Goal: Information Seeking & Learning: Check status

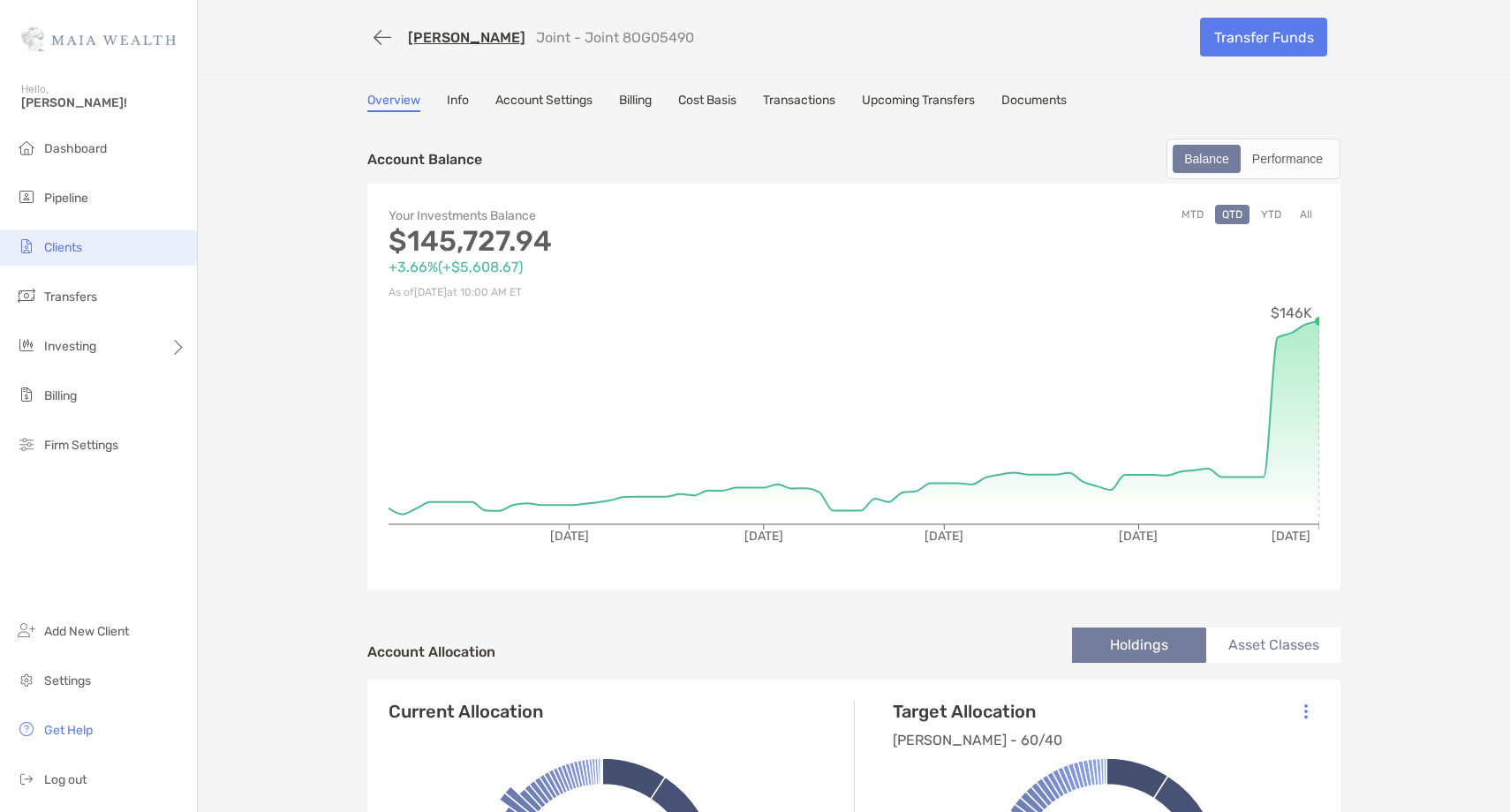
click at [88, 258] on li "Clients" at bounding box center [99, 248] width 197 height 36
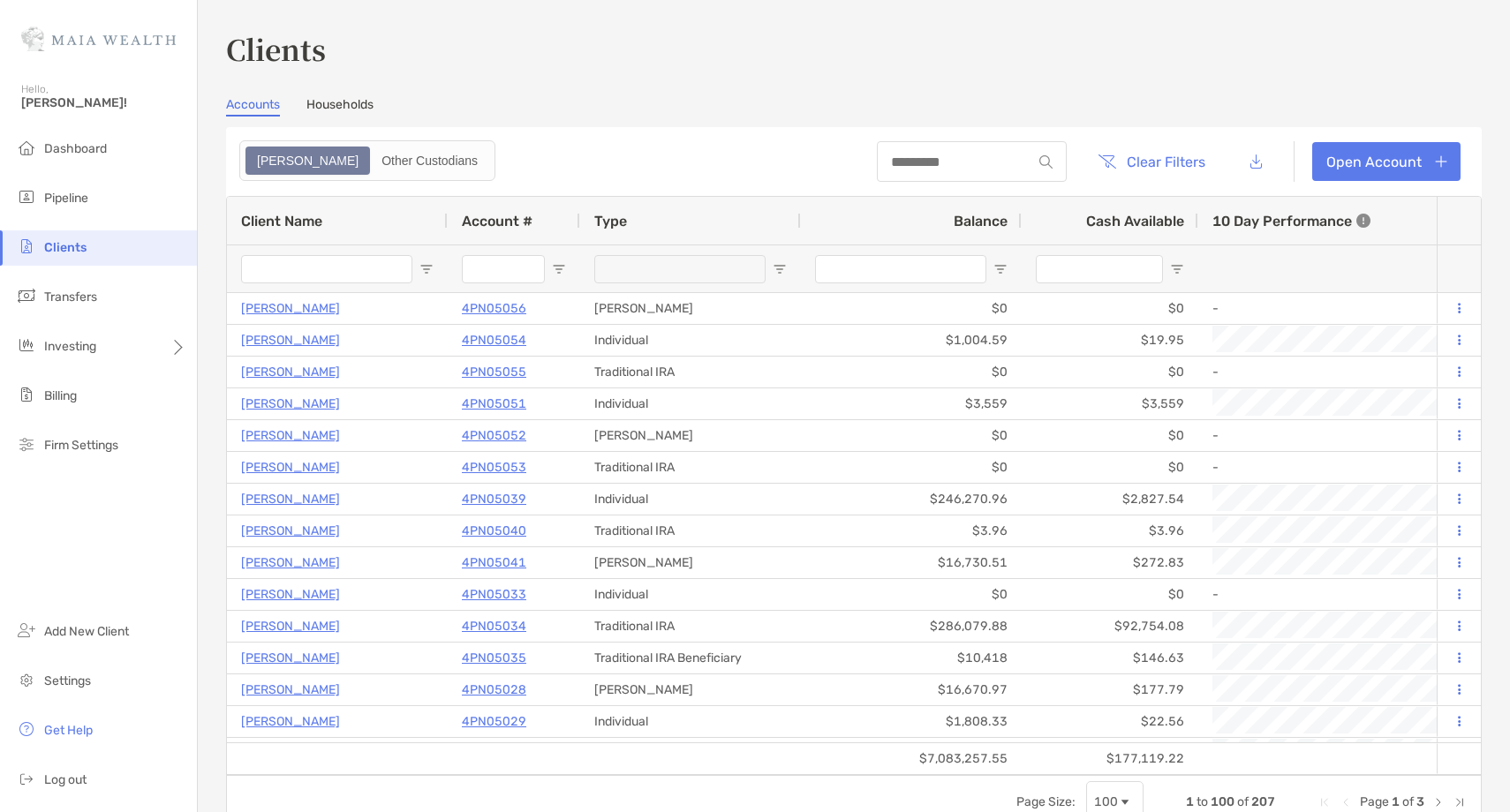
type input "*****"
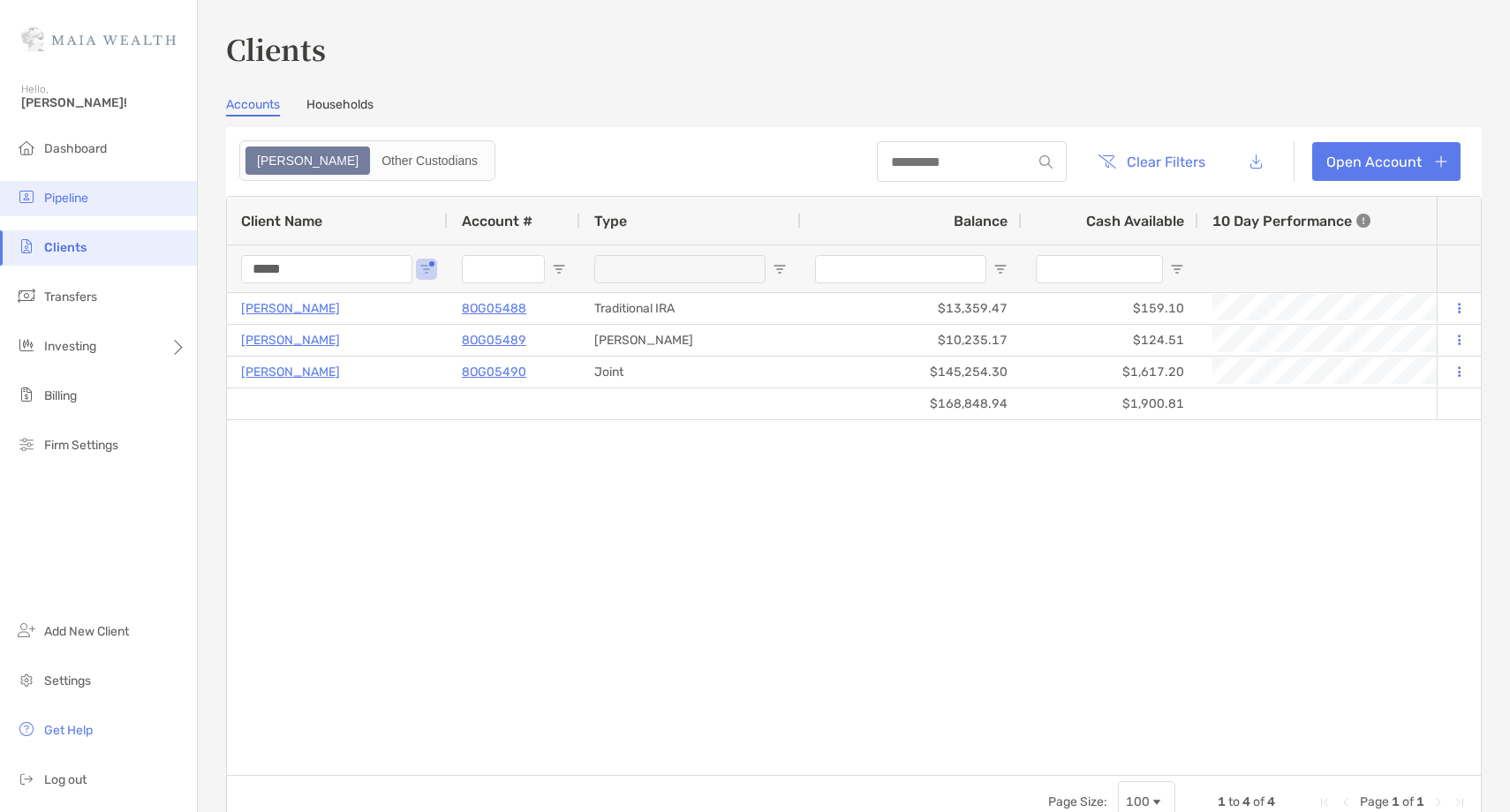
click at [160, 211] on li "Pipeline" at bounding box center [99, 199] width 197 height 36
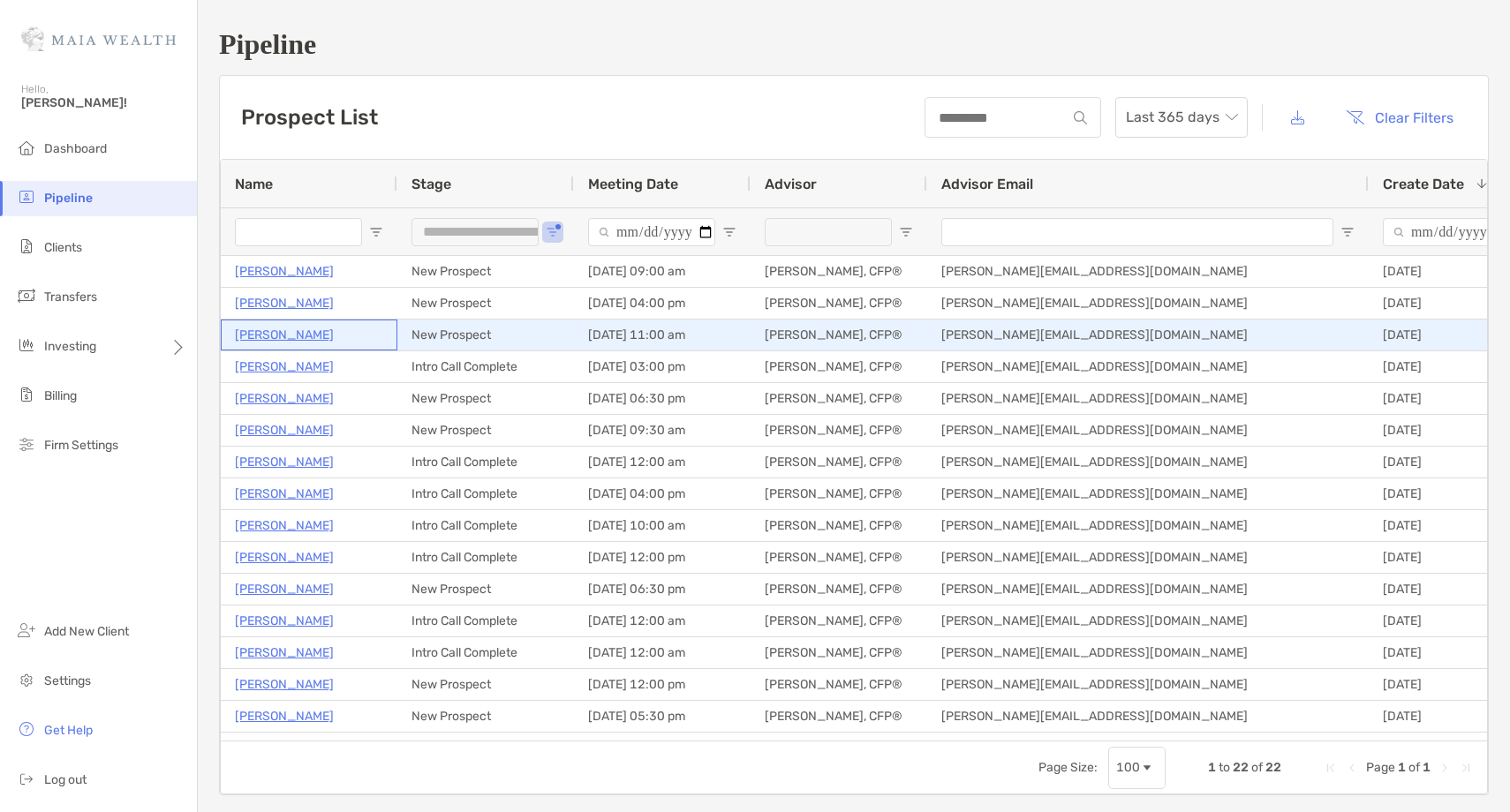
click at [269, 337] on p "Eugene Dejesus" at bounding box center [284, 335] width 99 height 23
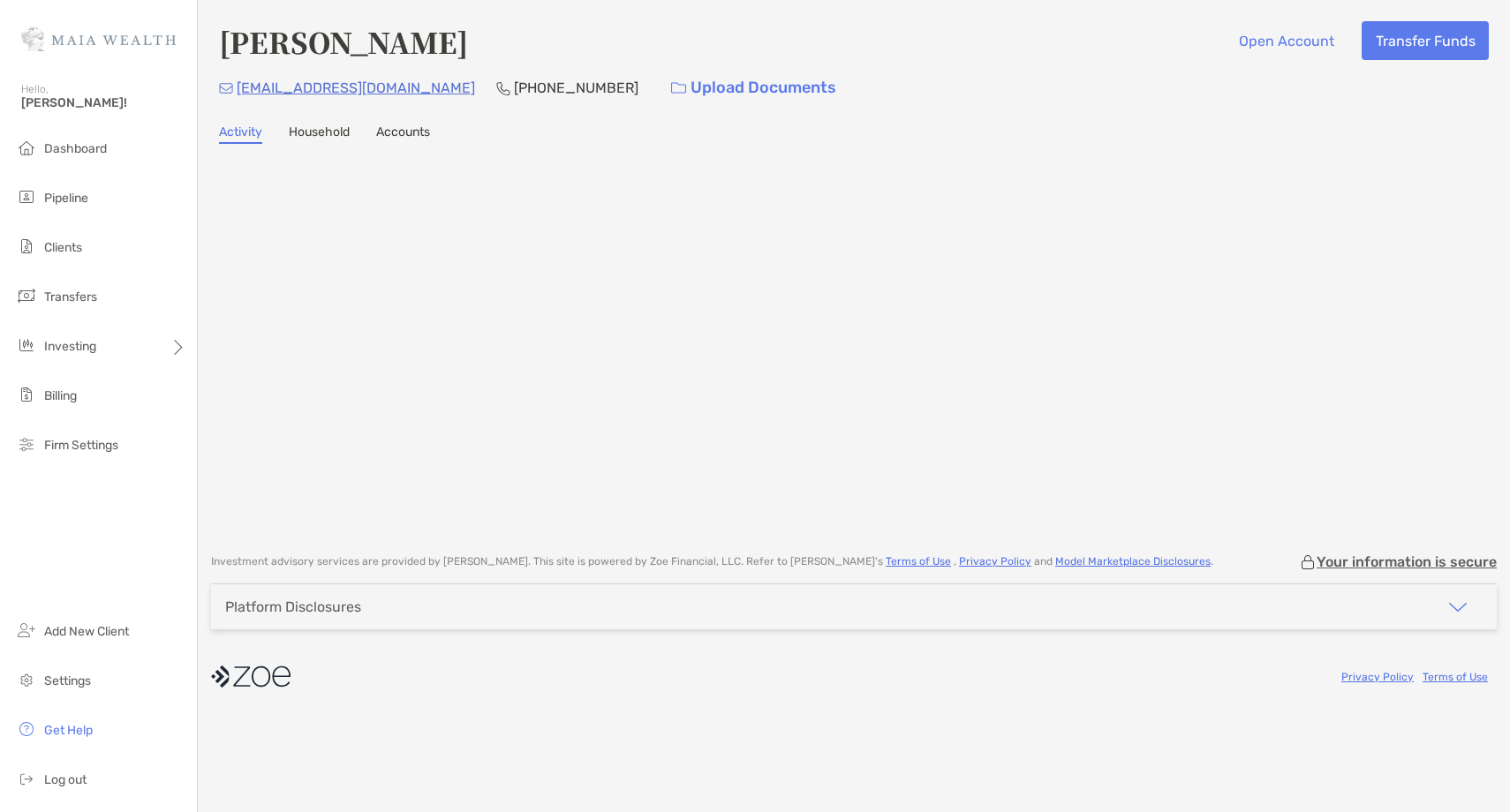
drag, startPoint x: 461, startPoint y: 41, endPoint x: 208, endPoint y: 52, distance: 253.2
click at [208, 52] on div "[PERSON_NAME] Open Account Transfer Funds [EMAIL_ADDRESS][DOMAIN_NAME] [PHONE_N…" at bounding box center [855, 268] width 1313 height 536
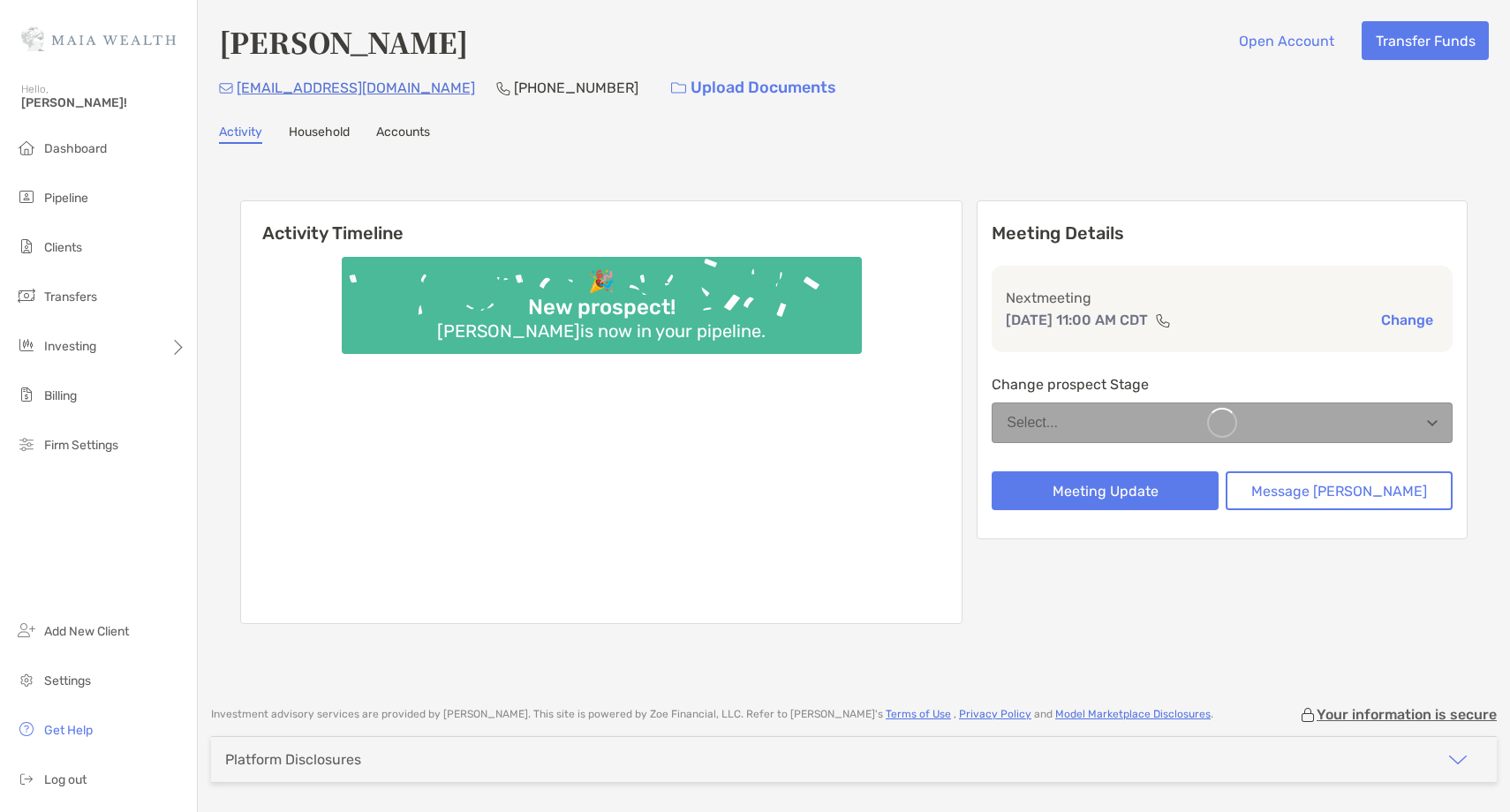
click at [319, 36] on h4 "Eugene Dejesus" at bounding box center [343, 41] width 249 height 40
drag, startPoint x: 0, startPoint y: 0, endPoint x: 319, endPoint y: 36, distance: 321.0
click at [319, 36] on h4 "Eugene Dejesus" at bounding box center [343, 41] width 249 height 40
click at [286, 43] on h4 "Eugene Dejesus" at bounding box center [343, 41] width 249 height 40
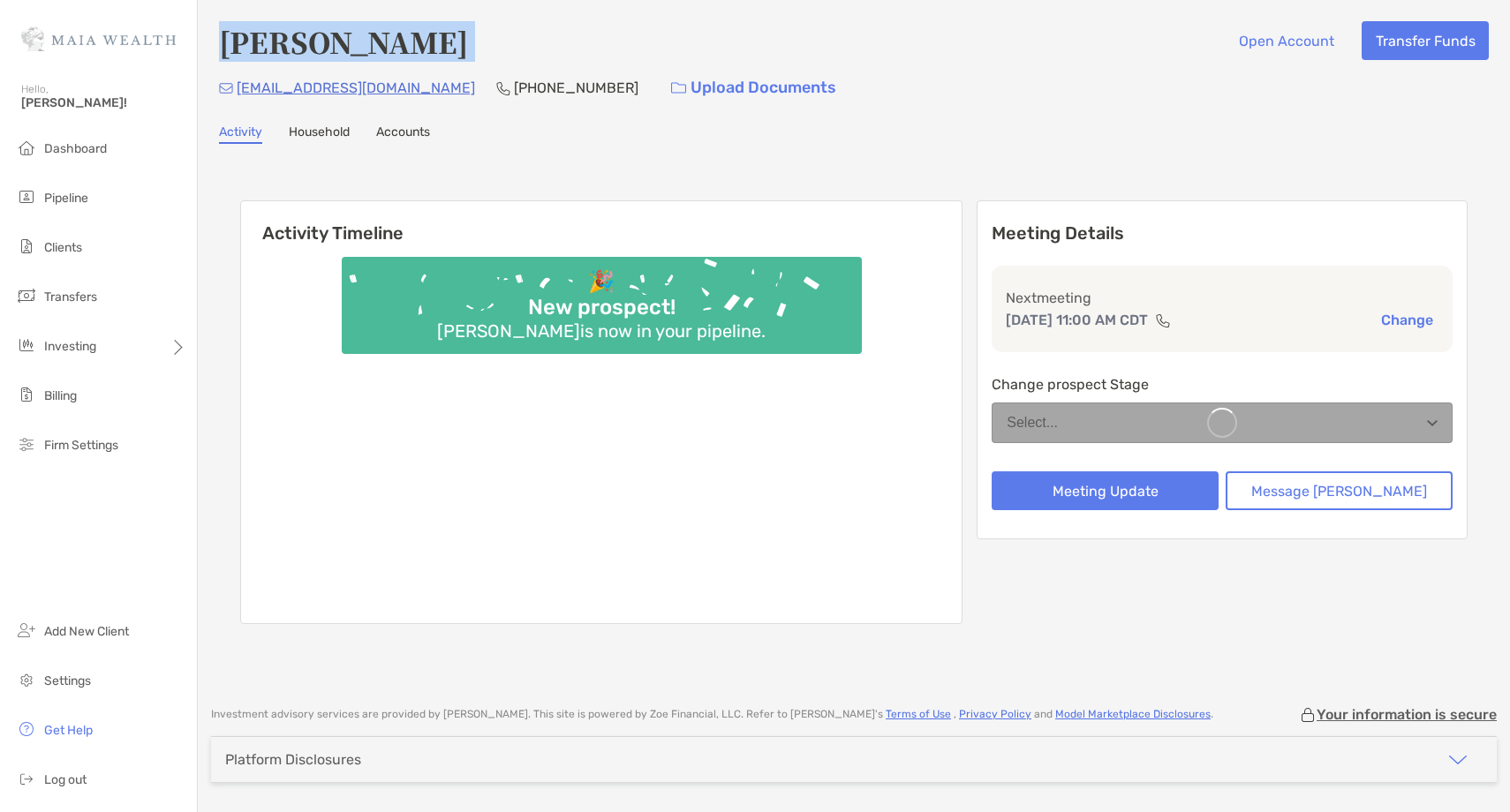
click at [286, 43] on h4 "Eugene Dejesus" at bounding box center [343, 41] width 249 height 40
copy h4 "Eugene Dejesus"
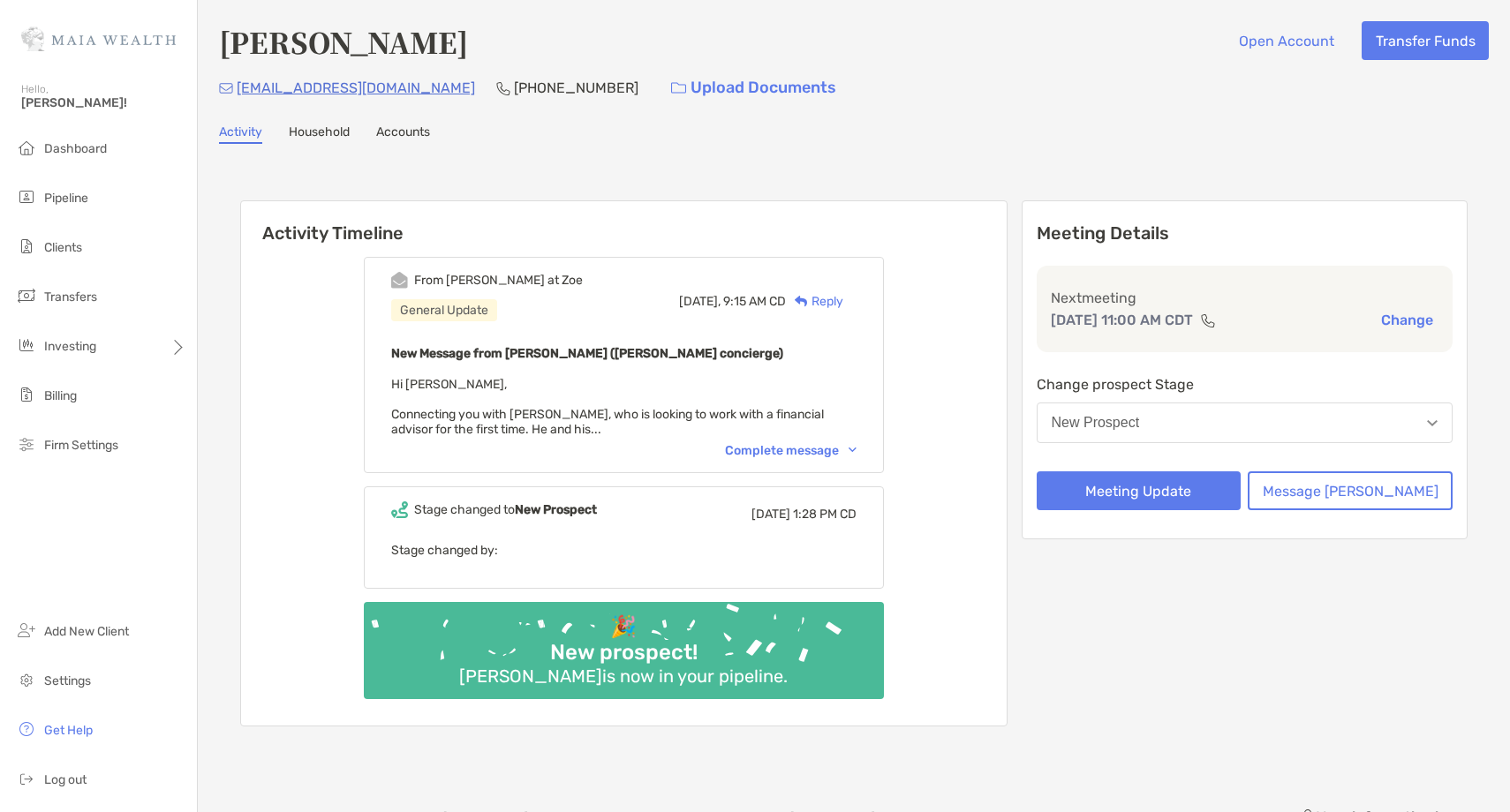
click at [819, 450] on div "Complete message" at bounding box center [791, 451] width 131 height 15
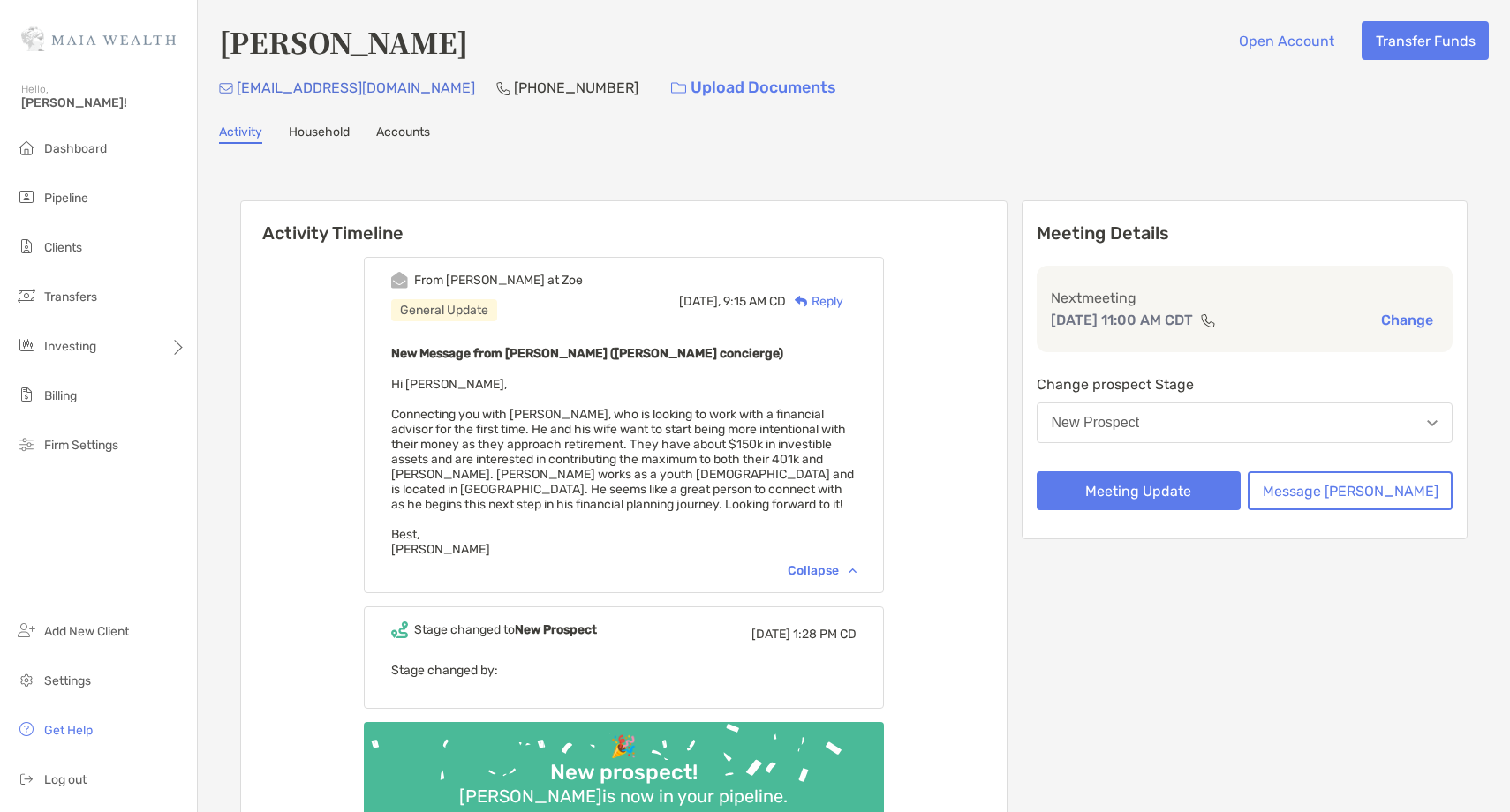
drag, startPoint x: 451, startPoint y: 49, endPoint x: 206, endPoint y: 52, distance: 245.0
click at [206, 52] on div "Eugene Dejesus Open Account Transfer Funds eugene4435@gmail.com (773) 218-8631 …" at bounding box center [855, 455] width 1313 height 912
click at [514, 91] on p "(773) 218-8631" at bounding box center [576, 88] width 125 height 23
click at [514, 90] on p "(773) 218-8631" at bounding box center [576, 88] width 125 height 23
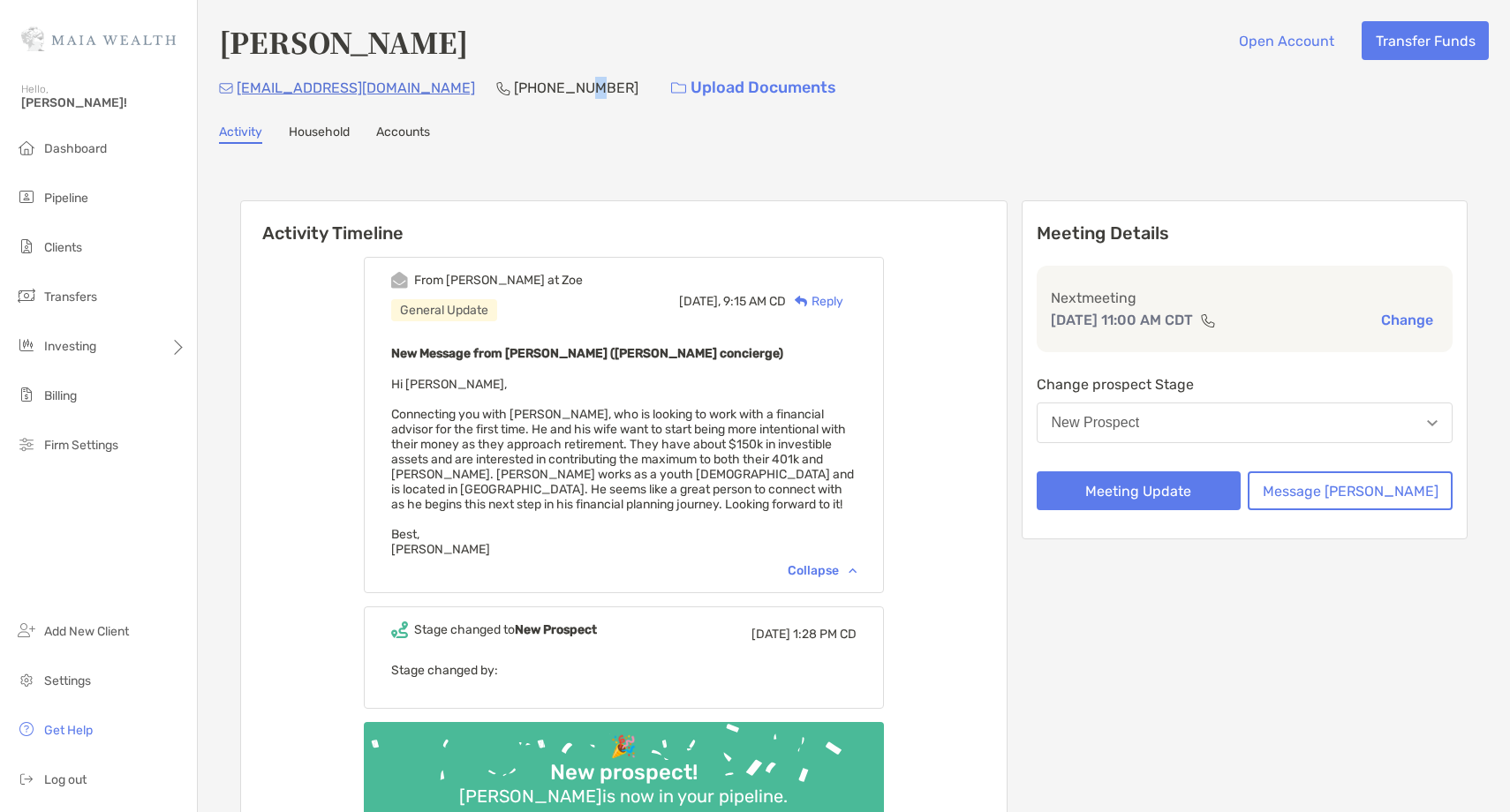
click at [514, 90] on p "(773) 218-8631" at bounding box center [576, 88] width 125 height 23
drag, startPoint x: 384, startPoint y: 91, endPoint x: 239, endPoint y: 97, distance: 145.1
click at [239, 97] on div "eugene4435@gmail.com (773) 218-8631 Upload Documents" at bounding box center [854, 87] width 1270 height 38
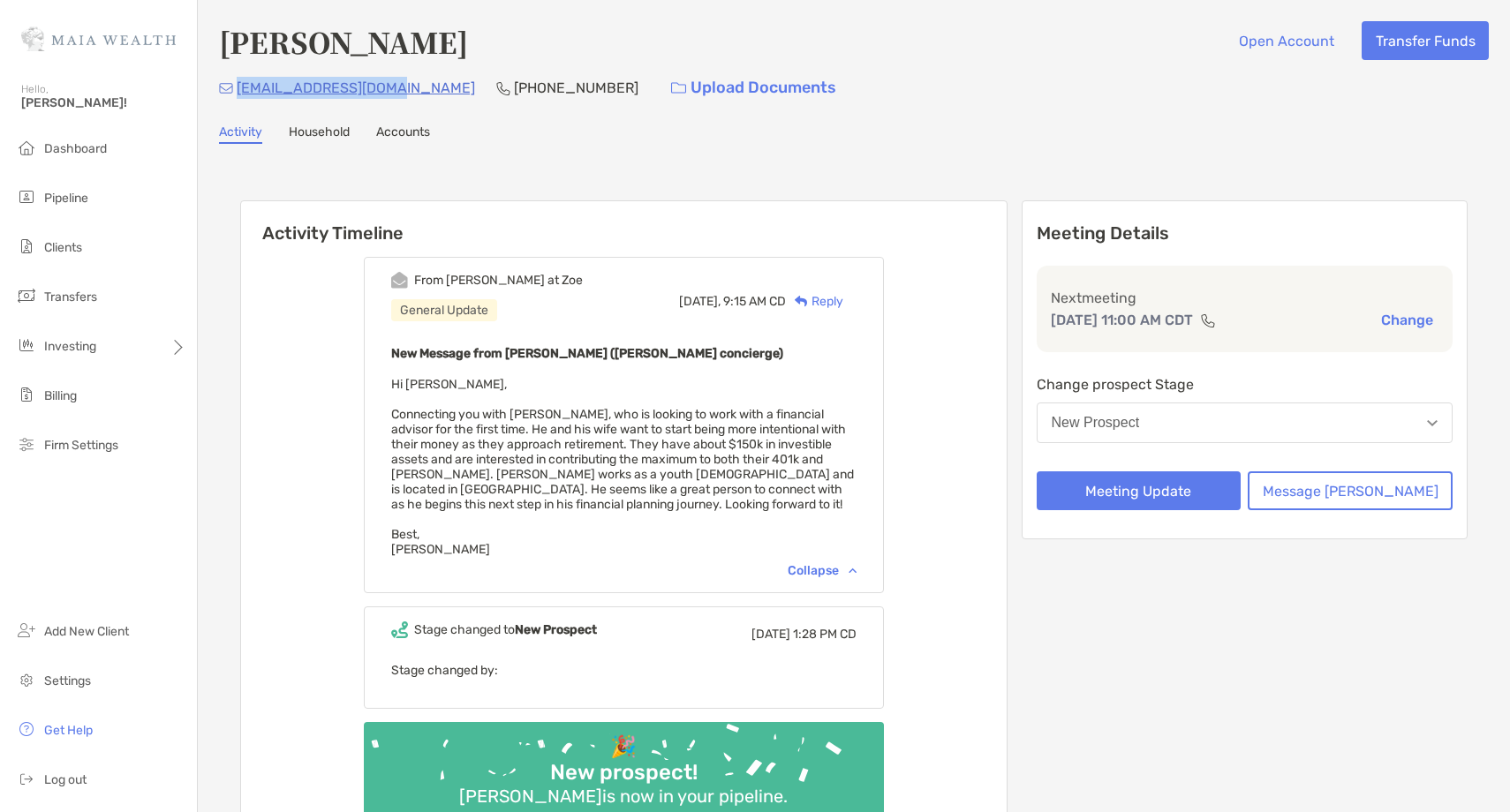
copy p "eugene4435@gmail.com"
click at [514, 82] on p "(773) 218-8631" at bounding box center [576, 88] width 125 height 23
copy p "(773) 218-8631"
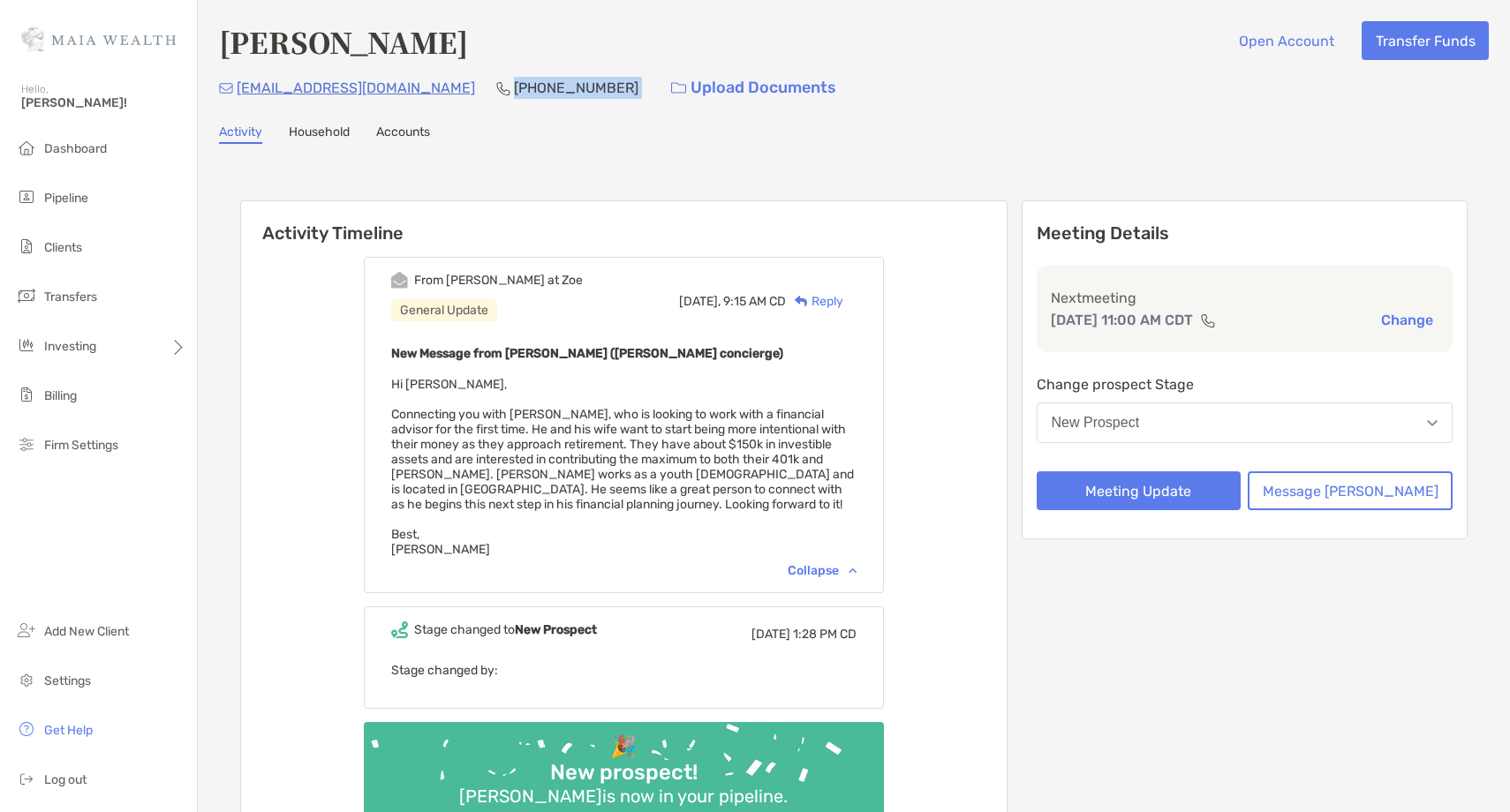
click at [1140, 422] on div "New Prospect" at bounding box center [1096, 422] width 88 height 16
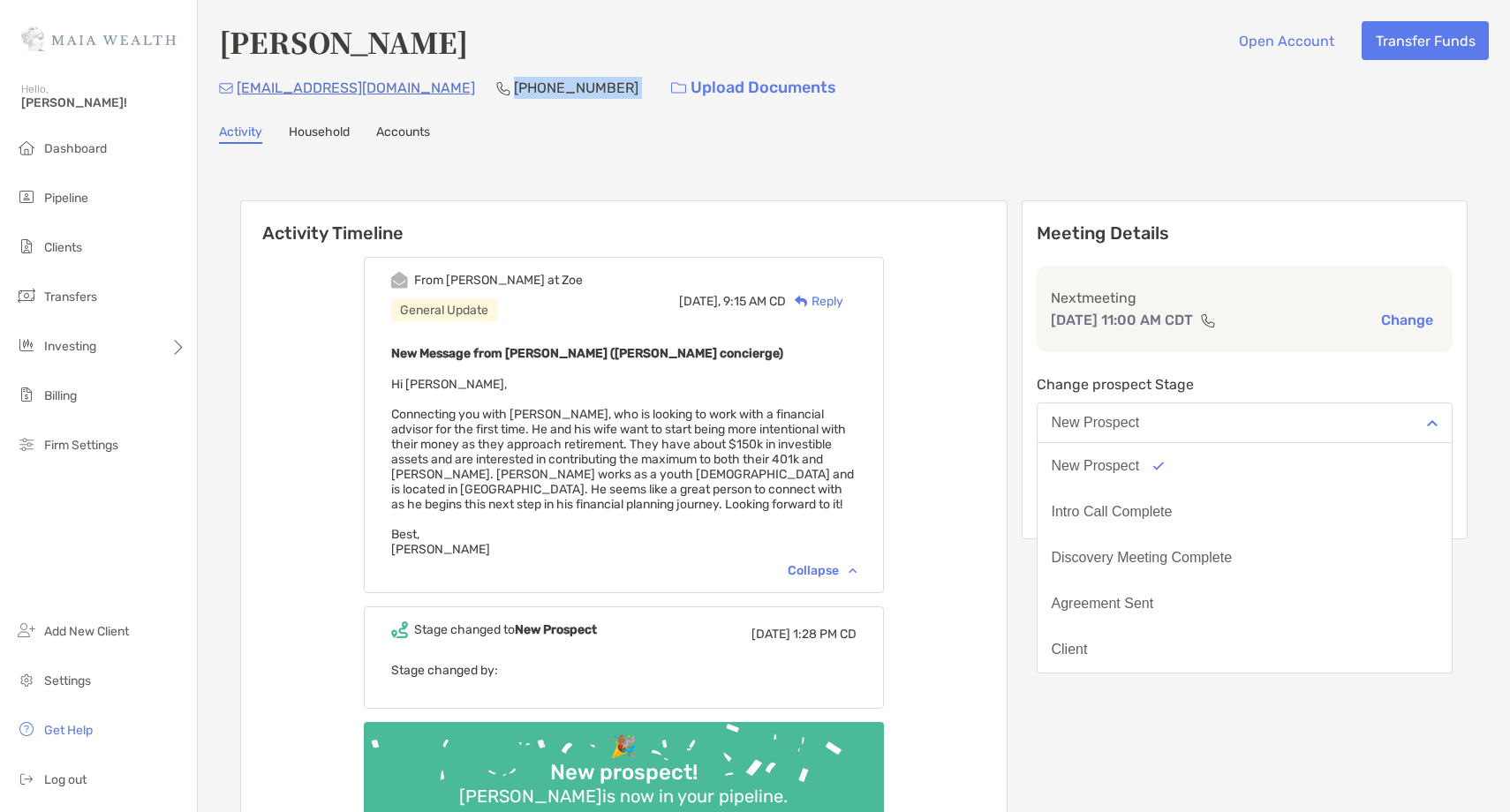
click at [1173, 506] on div "Intro Call Complete" at bounding box center [1112, 512] width 121 height 16
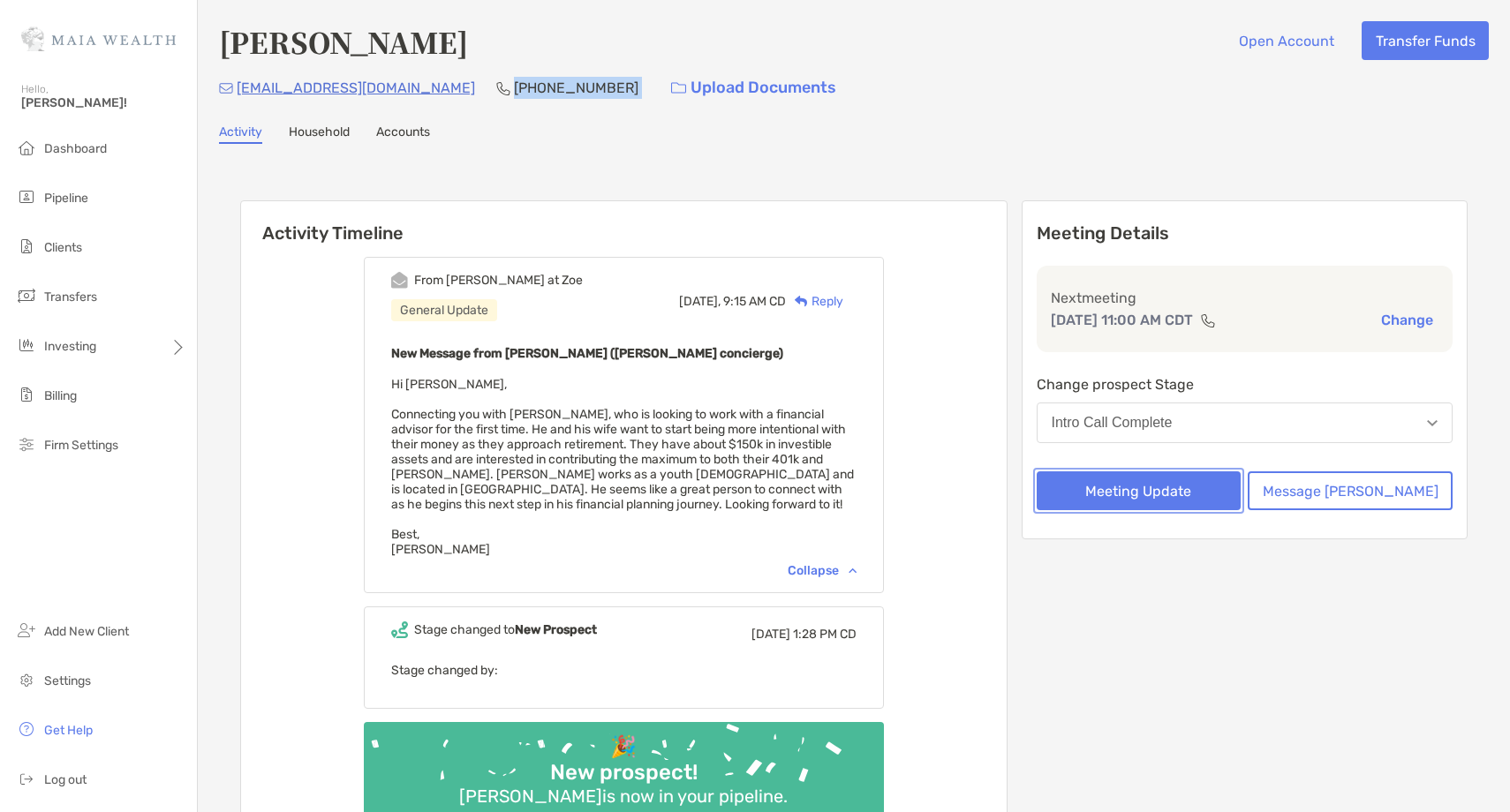
click at [1183, 487] on button "Meeting Update" at bounding box center [1139, 490] width 205 height 38
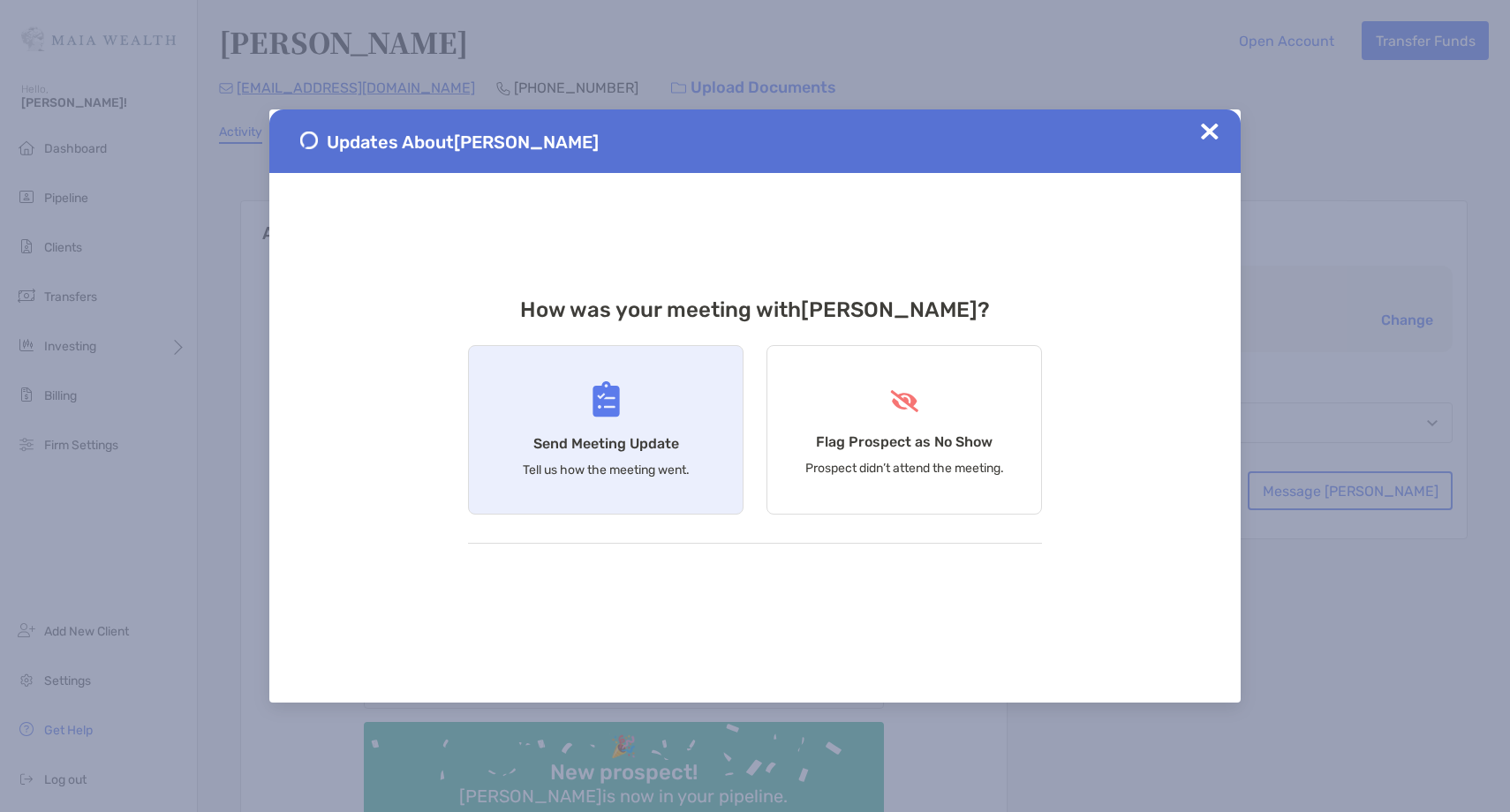
click at [676, 444] on h4 "Send Meeting Update" at bounding box center [606, 444] width 146 height 17
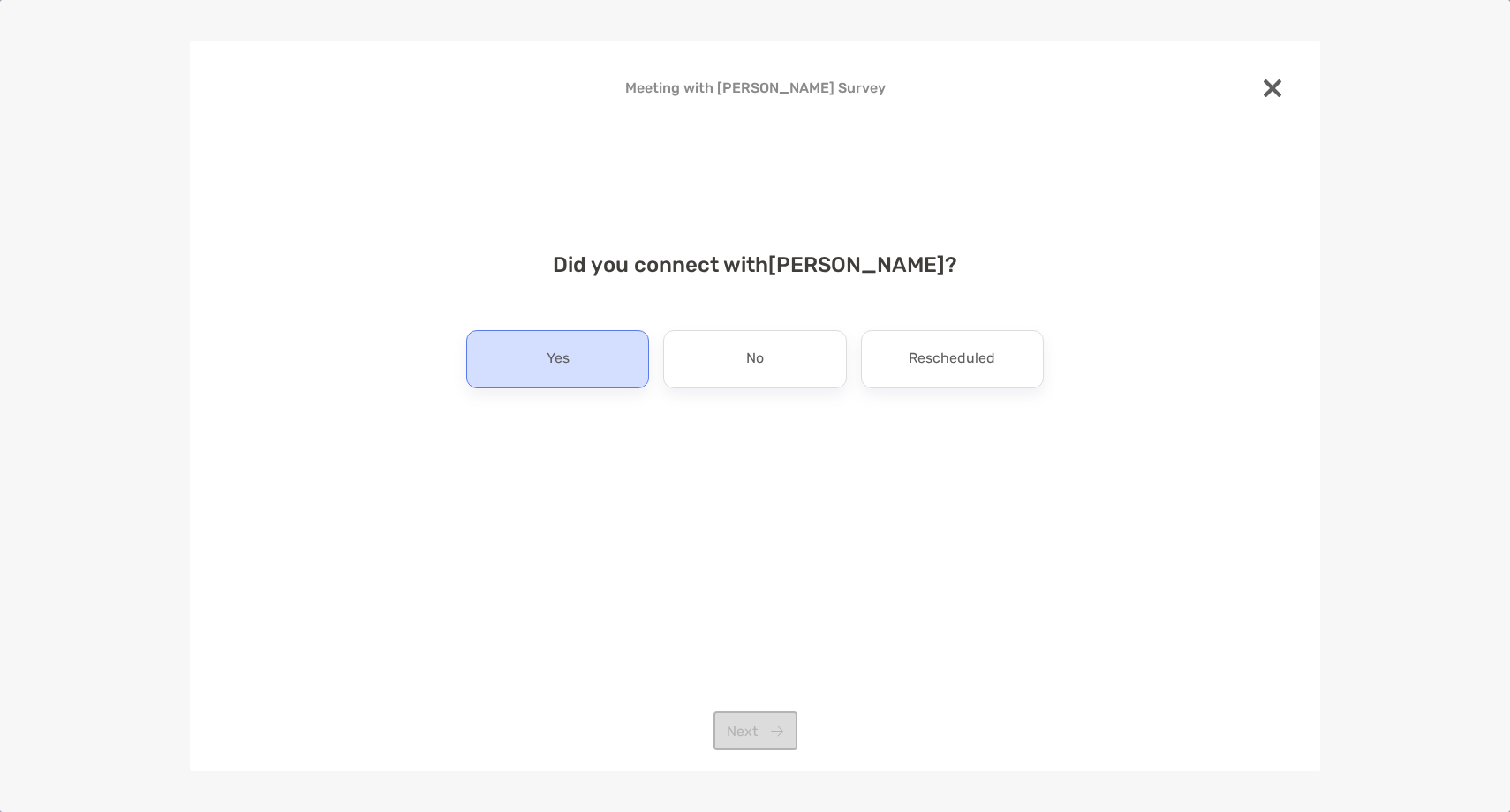
click at [616, 368] on div "Yes" at bounding box center [558, 360] width 183 height 58
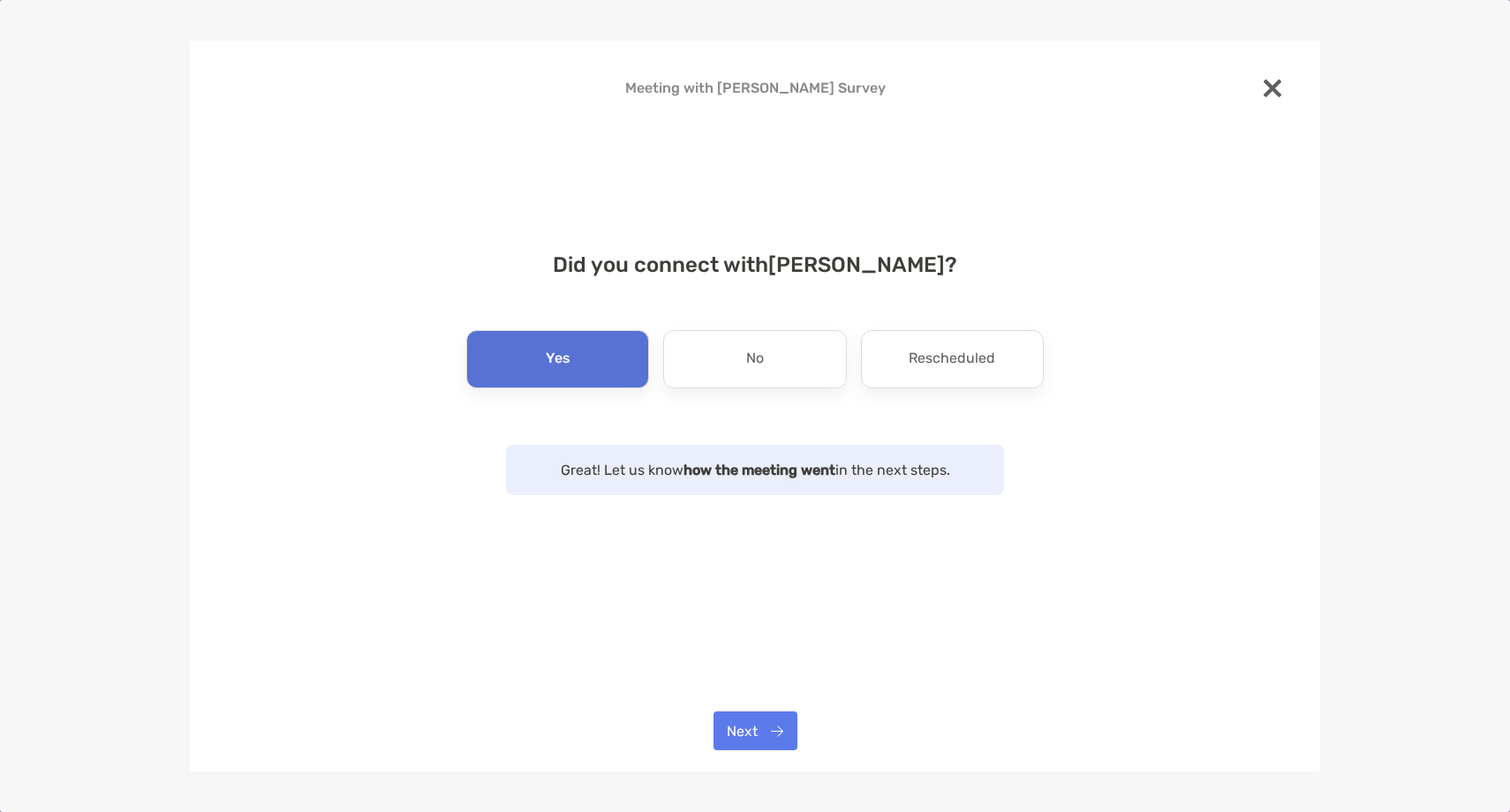
click at [705, 741] on div "Next" at bounding box center [755, 730] width 1131 height 38
click at [750, 734] on button "Next" at bounding box center [755, 730] width 84 height 38
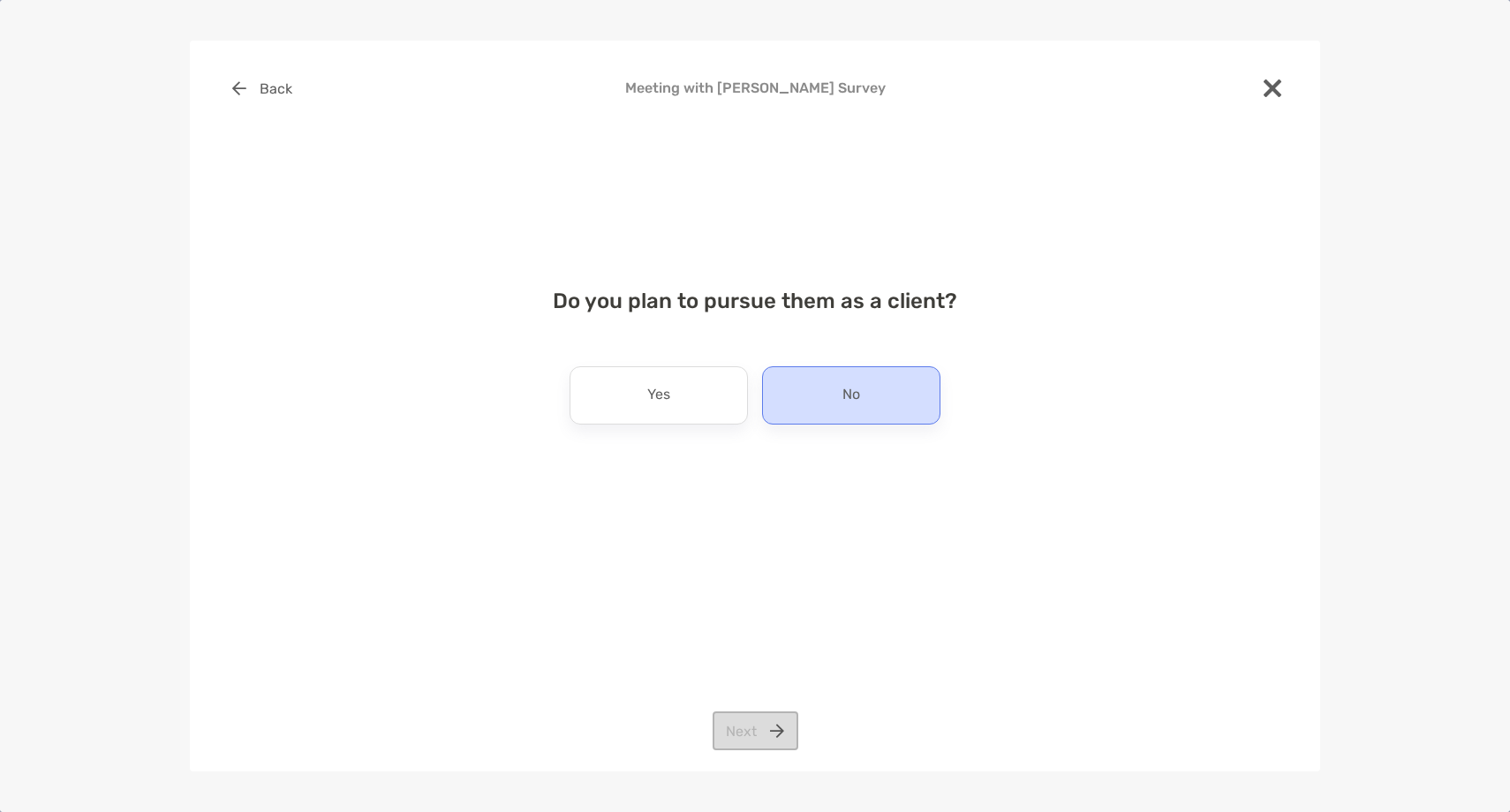
click at [862, 419] on div "No" at bounding box center [852, 395] width 178 height 58
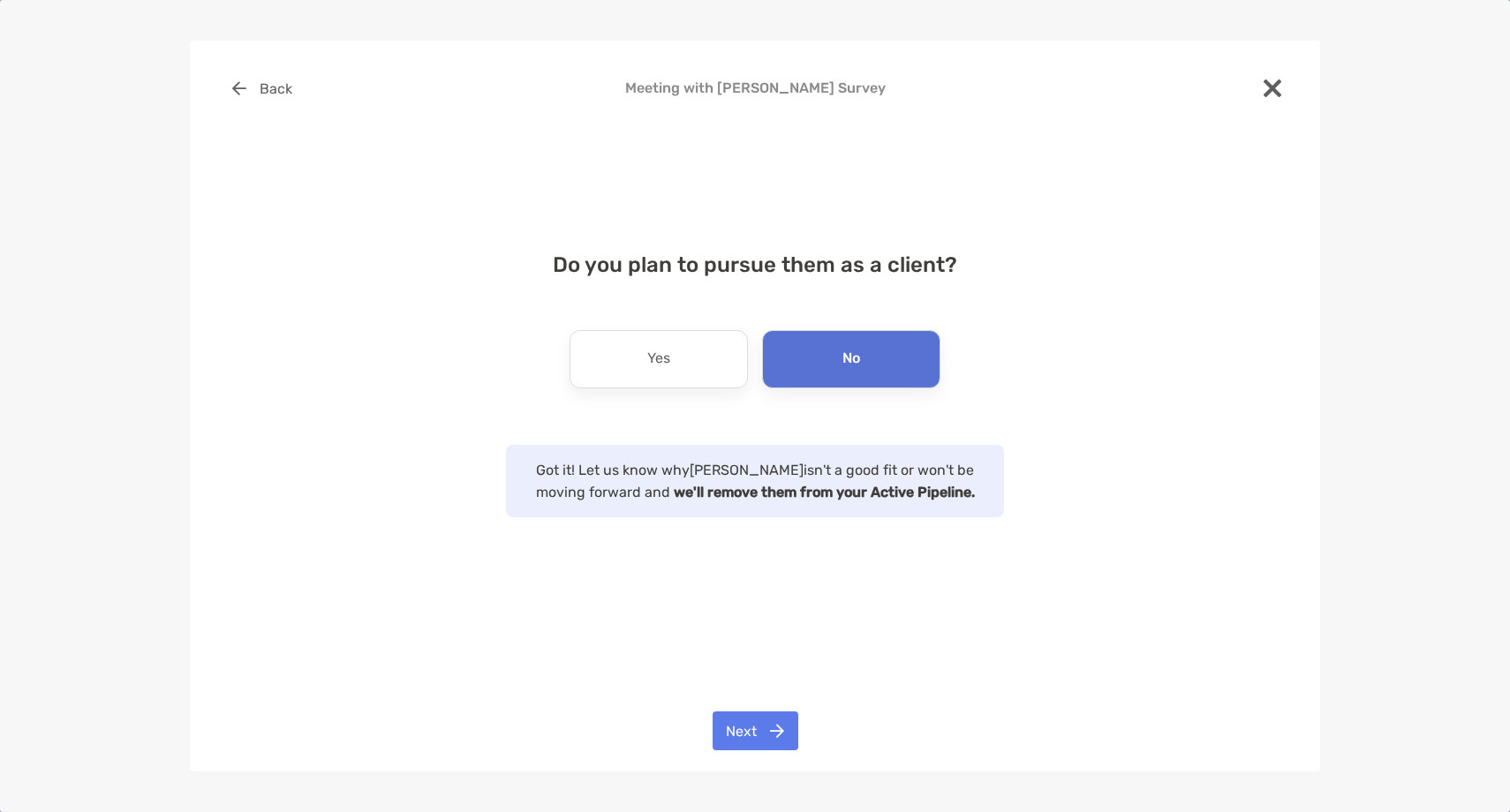
drag, startPoint x: 681, startPoint y: 357, endPoint x: 744, endPoint y: 505, distance: 160.9
click at [681, 357] on div "Yes" at bounding box center [659, 360] width 178 height 58
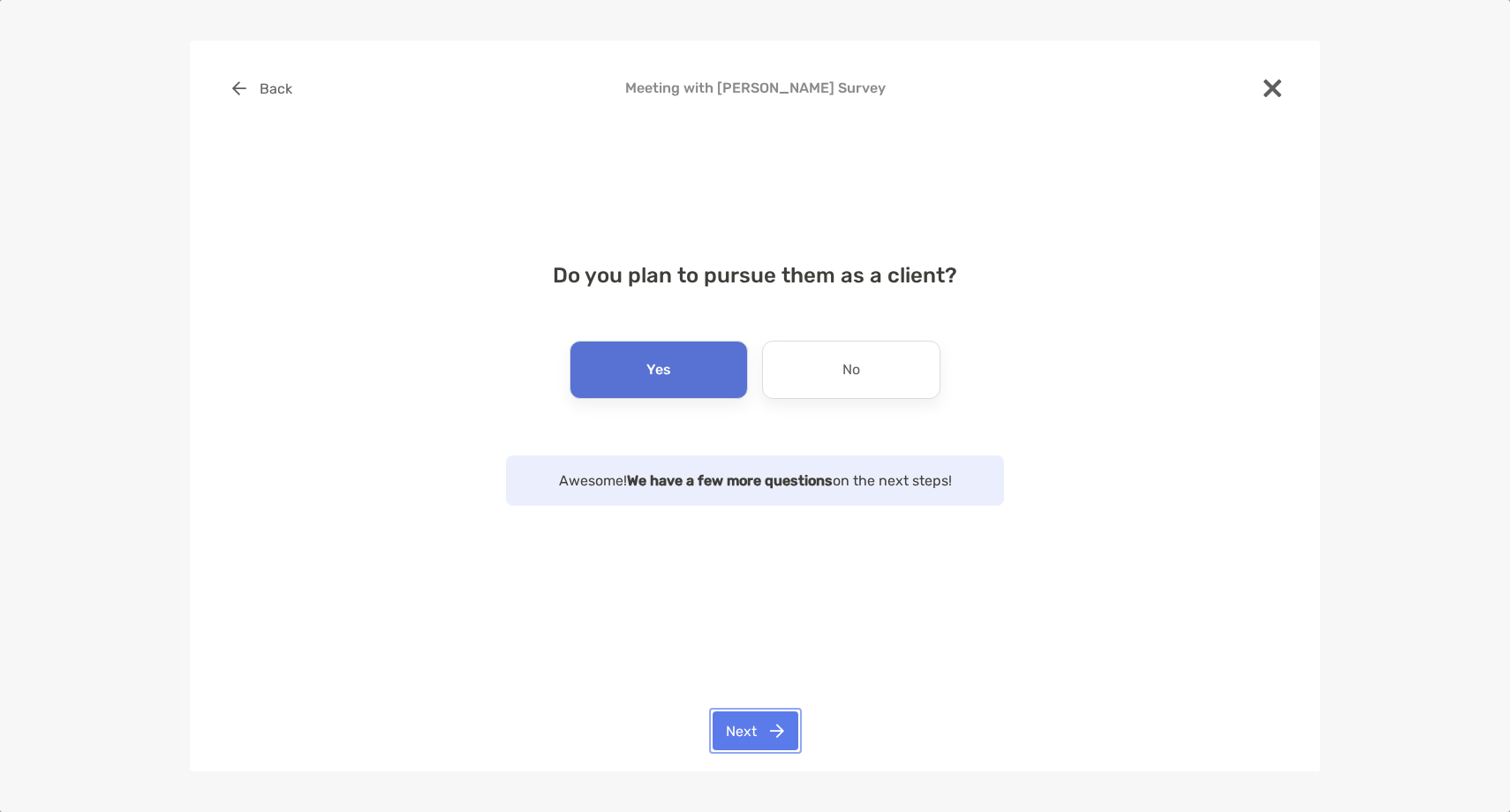
drag, startPoint x: 746, startPoint y: 722, endPoint x: 751, endPoint y: 705, distance: 17.7
click at [750, 712] on button "Next" at bounding box center [755, 730] width 85 height 38
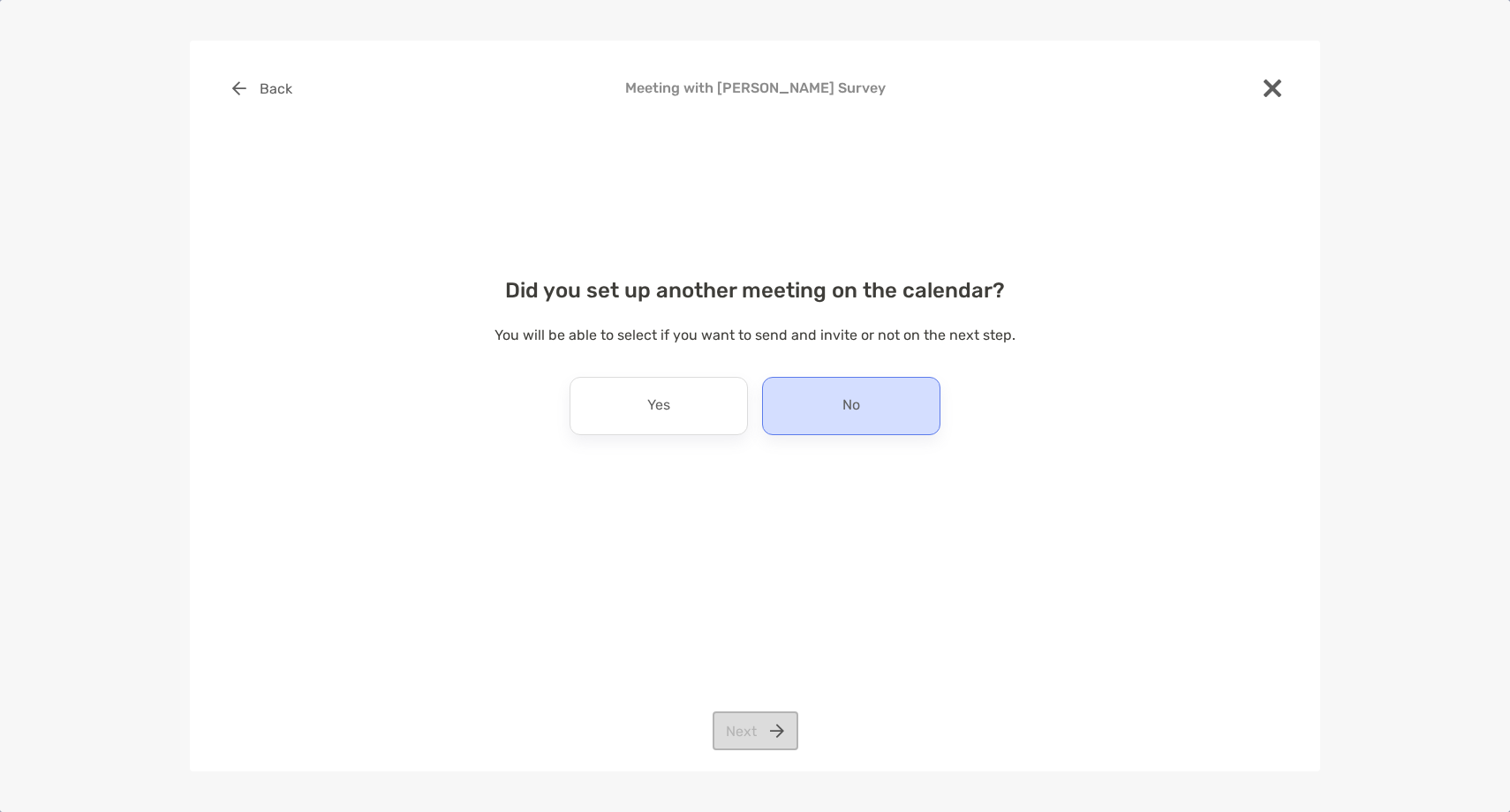
click at [820, 416] on div "No" at bounding box center [852, 406] width 178 height 58
drag, startPoint x: 744, startPoint y: 760, endPoint x: 761, endPoint y: 742, distance: 24.8
click at [746, 759] on div "Back Meeting with Eugene Dejesus Survey Did you set up another meeting on the c…" at bounding box center [755, 406] width 1131 height 731
drag, startPoint x: 761, startPoint y: 740, endPoint x: 763, endPoint y: 727, distance: 13.2
click at [763, 727] on button "Next" at bounding box center [755, 730] width 85 height 38
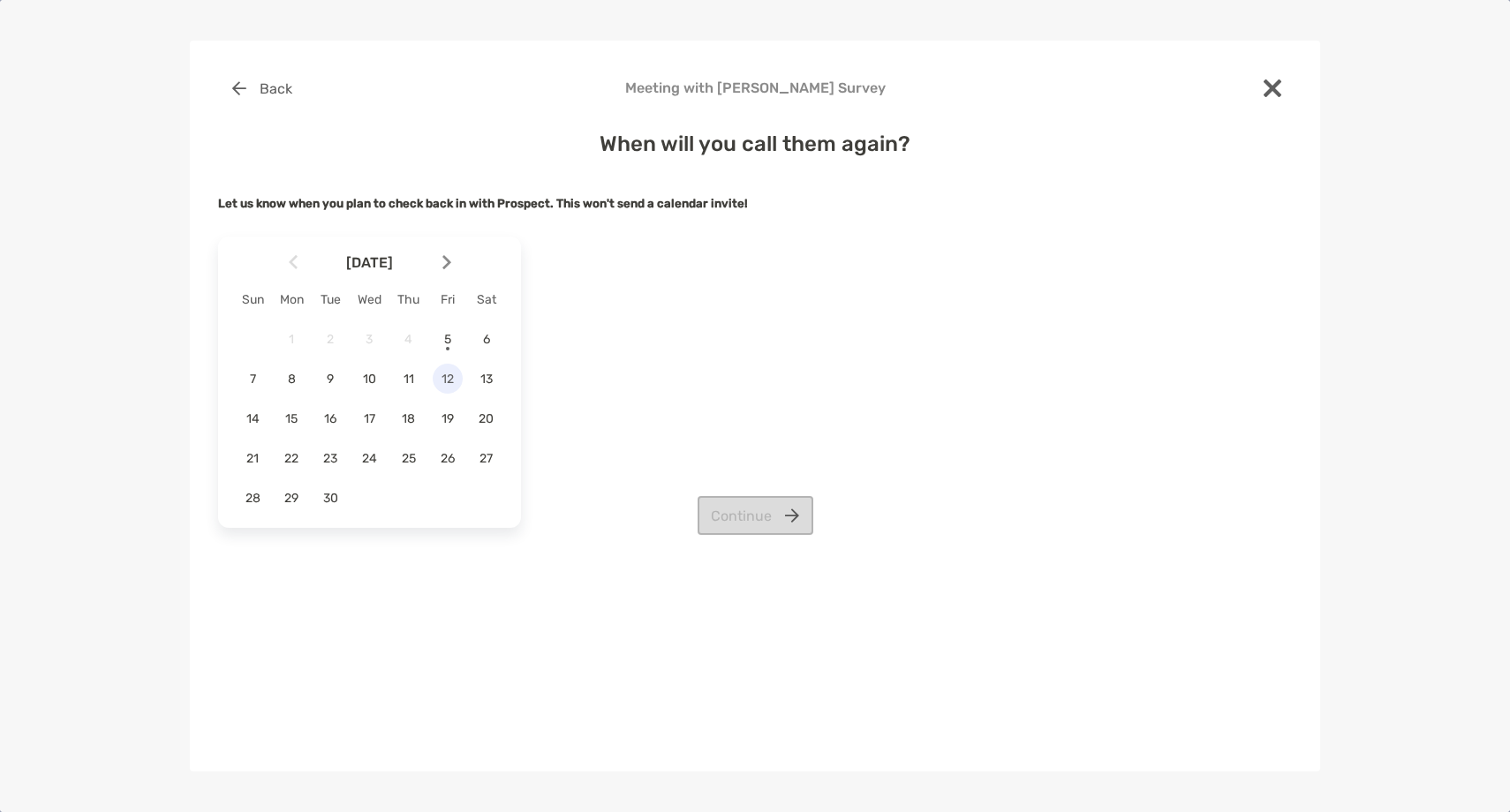
click at [447, 390] on div "12" at bounding box center [448, 378] width 30 height 30
click at [787, 513] on button "Continue" at bounding box center [755, 515] width 116 height 38
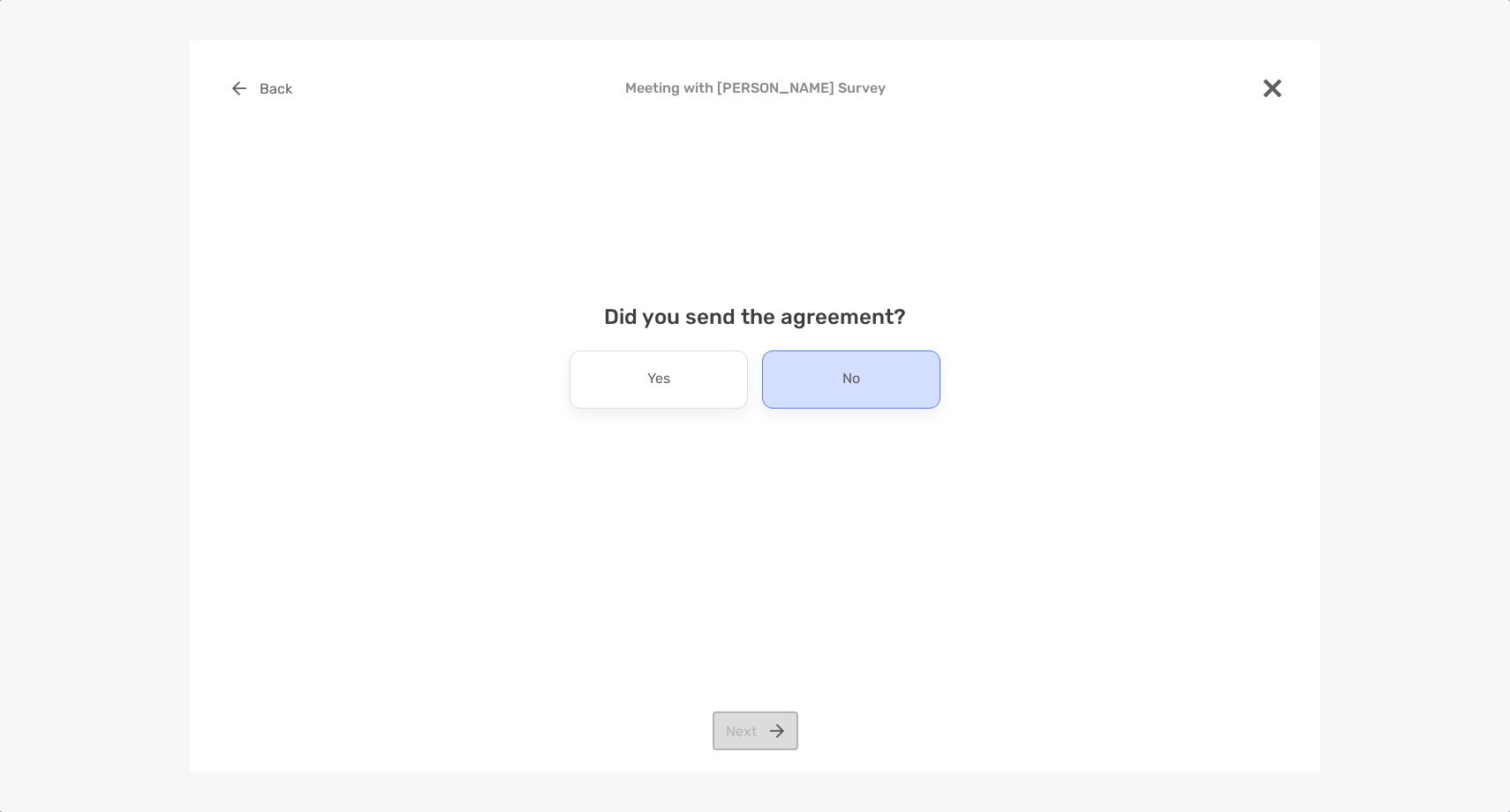
click at [809, 363] on div "No" at bounding box center [852, 379] width 178 height 58
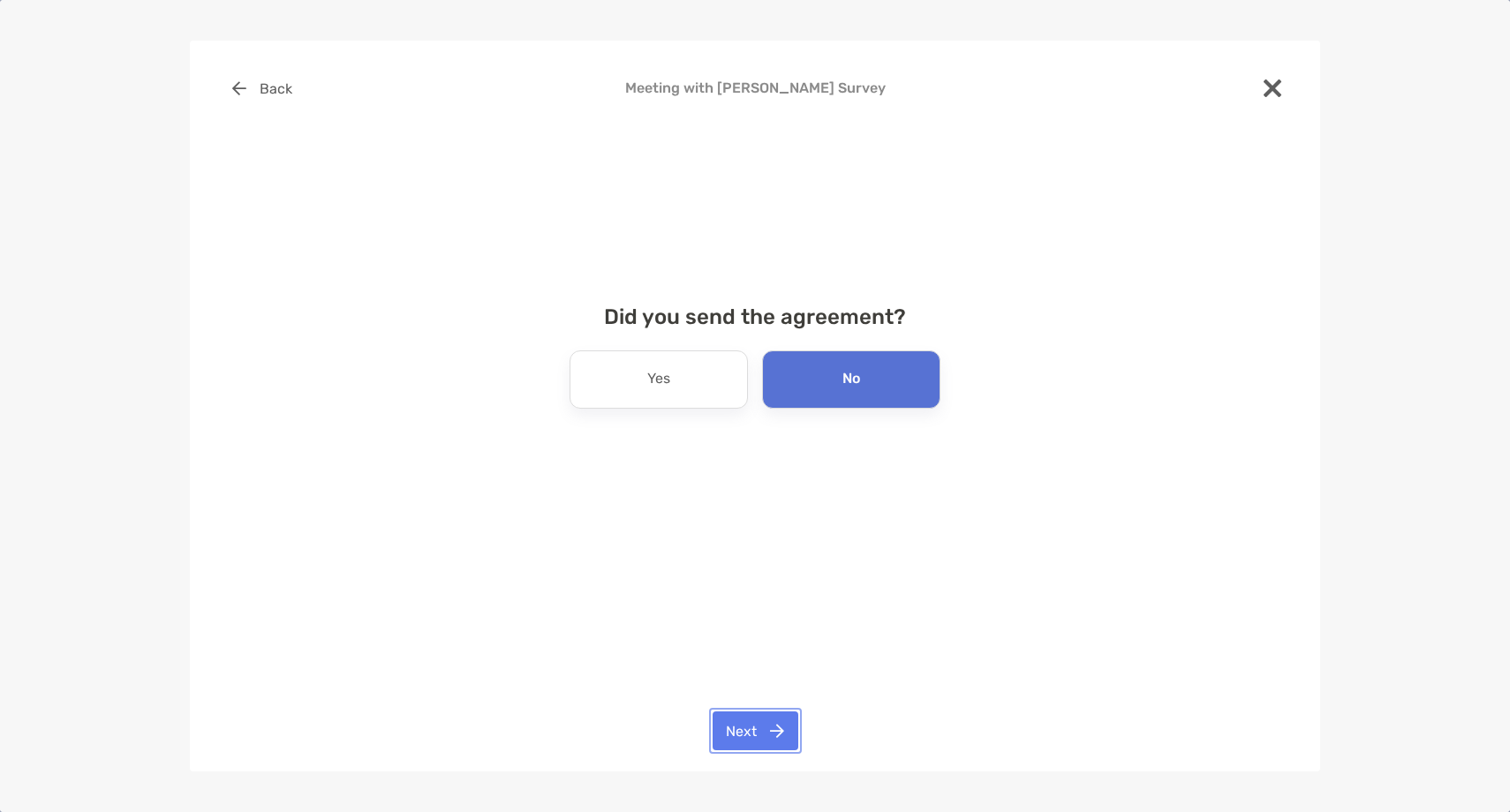
click at [761, 737] on button "Next" at bounding box center [755, 730] width 85 height 38
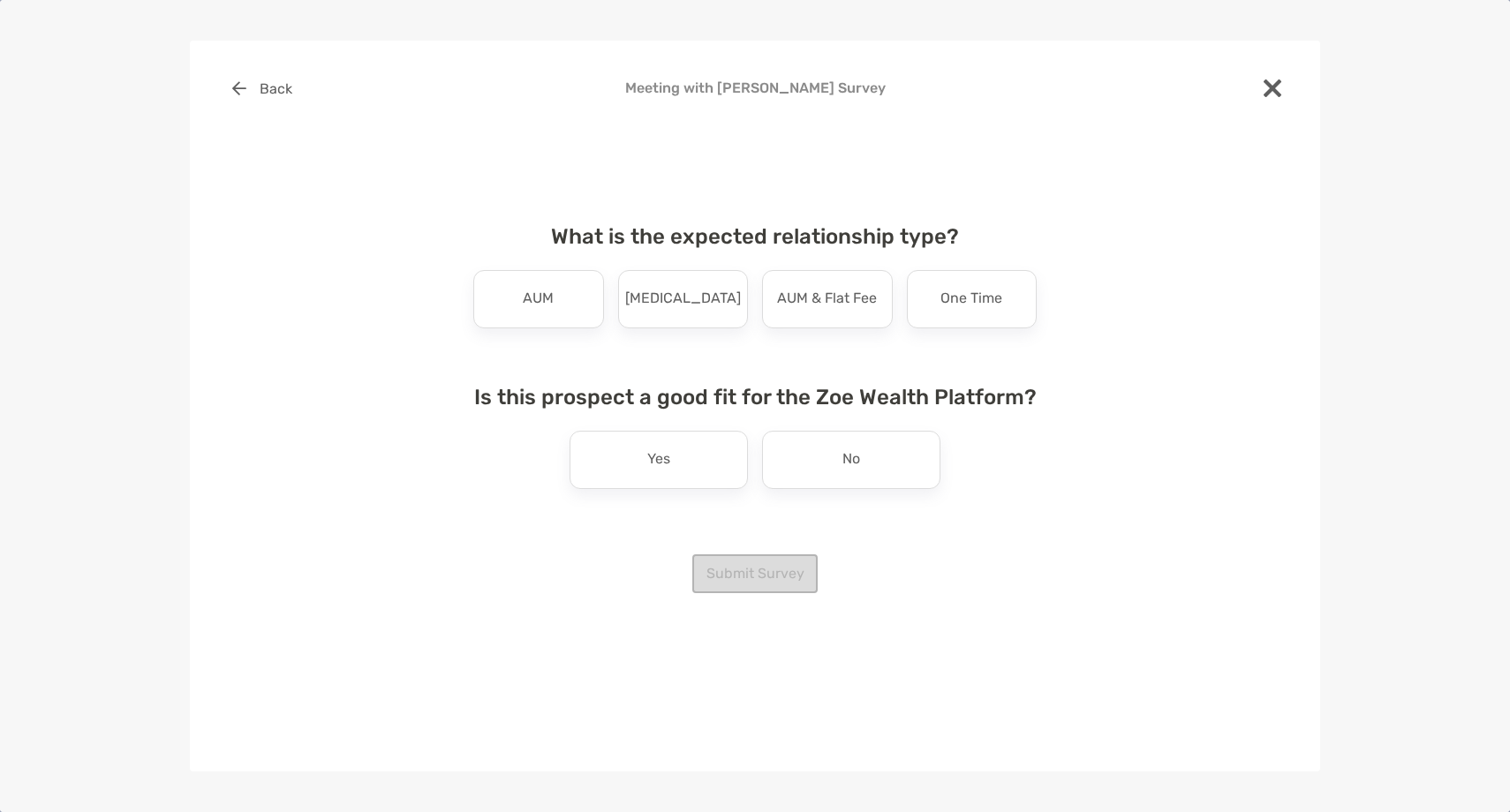
drag, startPoint x: 532, startPoint y: 289, endPoint x: 562, endPoint y: 314, distance: 39.1
click at [532, 289] on p "AUM" at bounding box center [538, 299] width 31 height 28
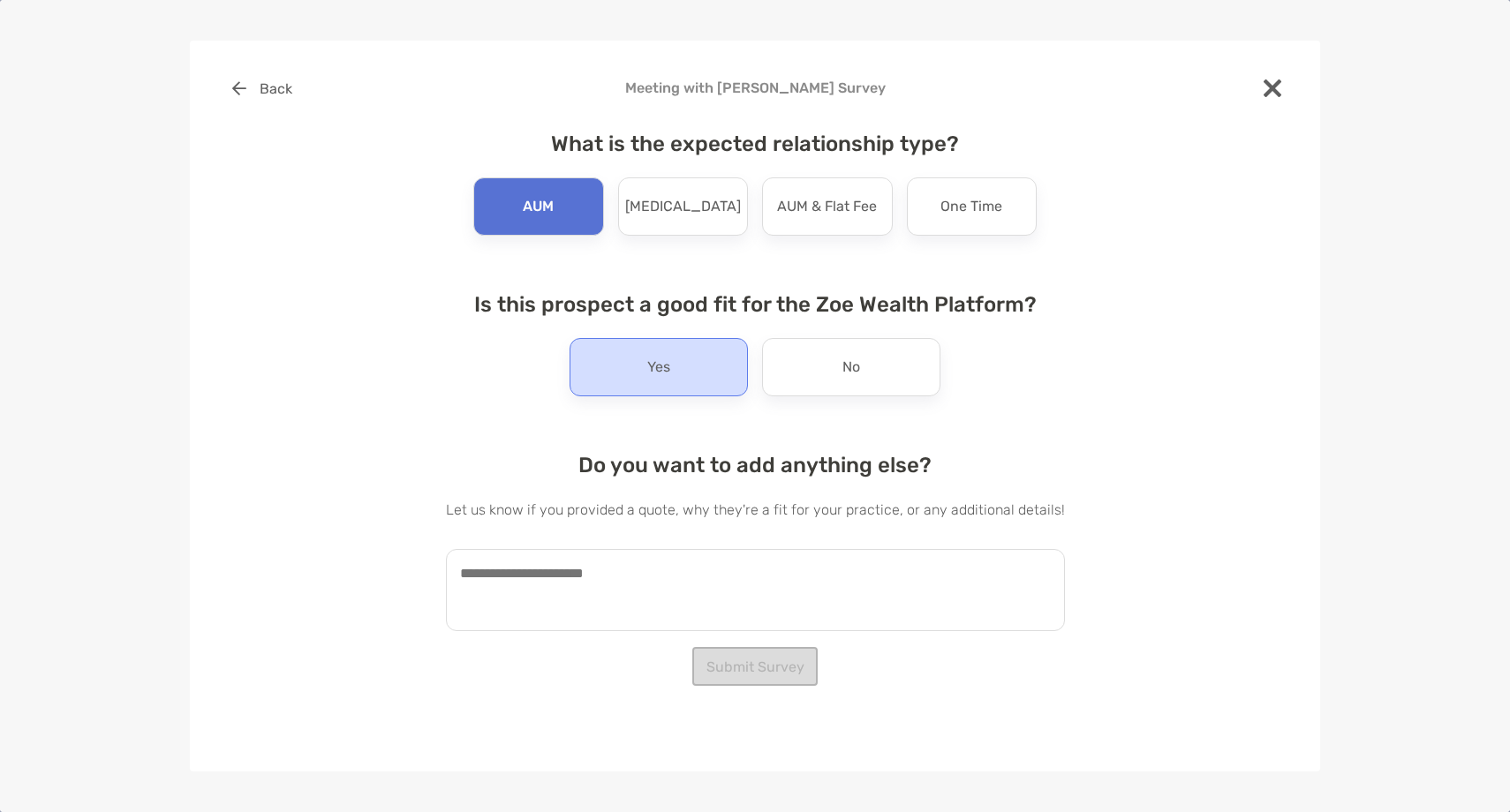
click at [593, 362] on div "Yes" at bounding box center [659, 367] width 178 height 58
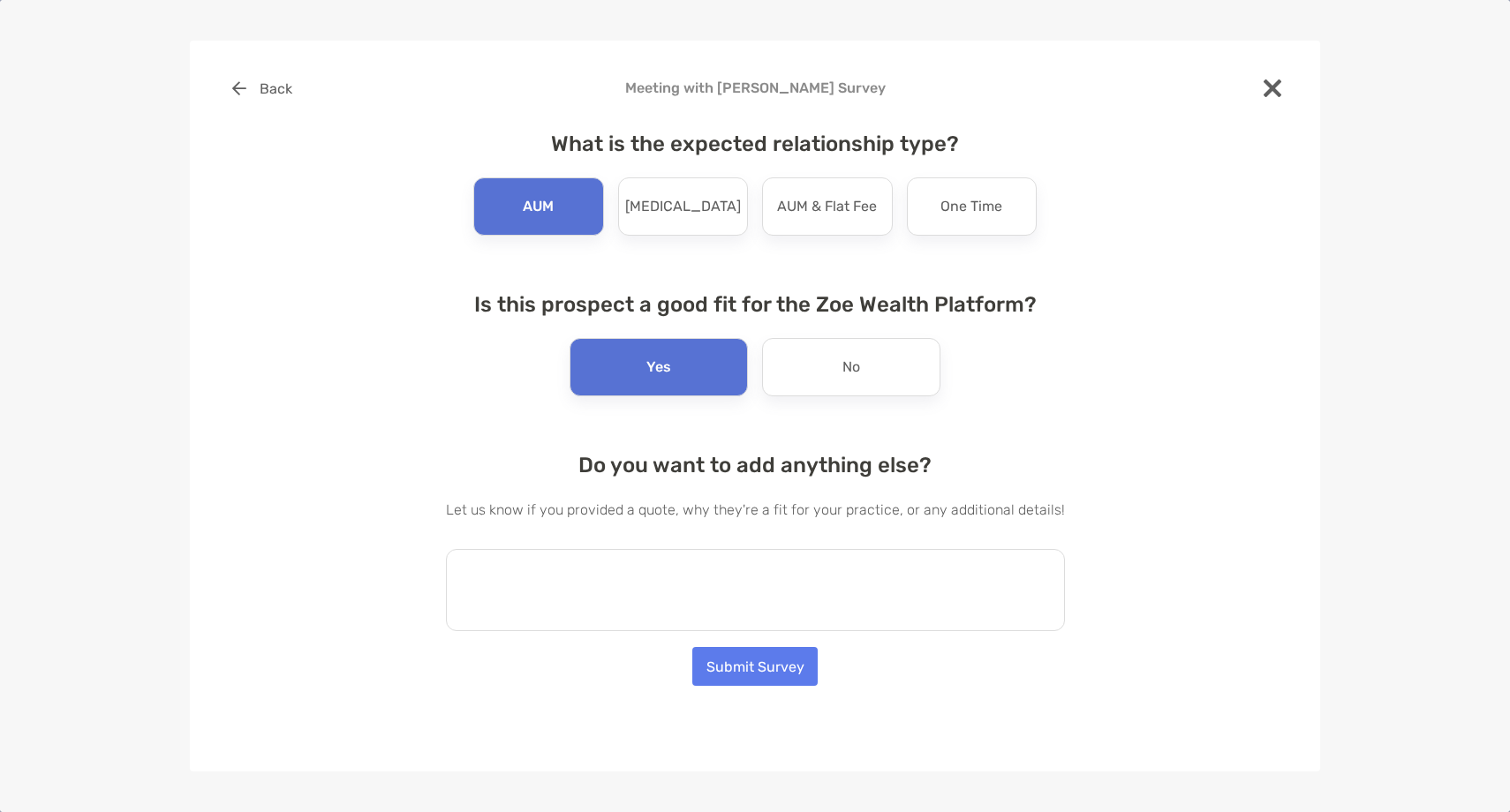
click at [575, 605] on textarea at bounding box center [755, 590] width 619 height 82
paste textarea "**********"
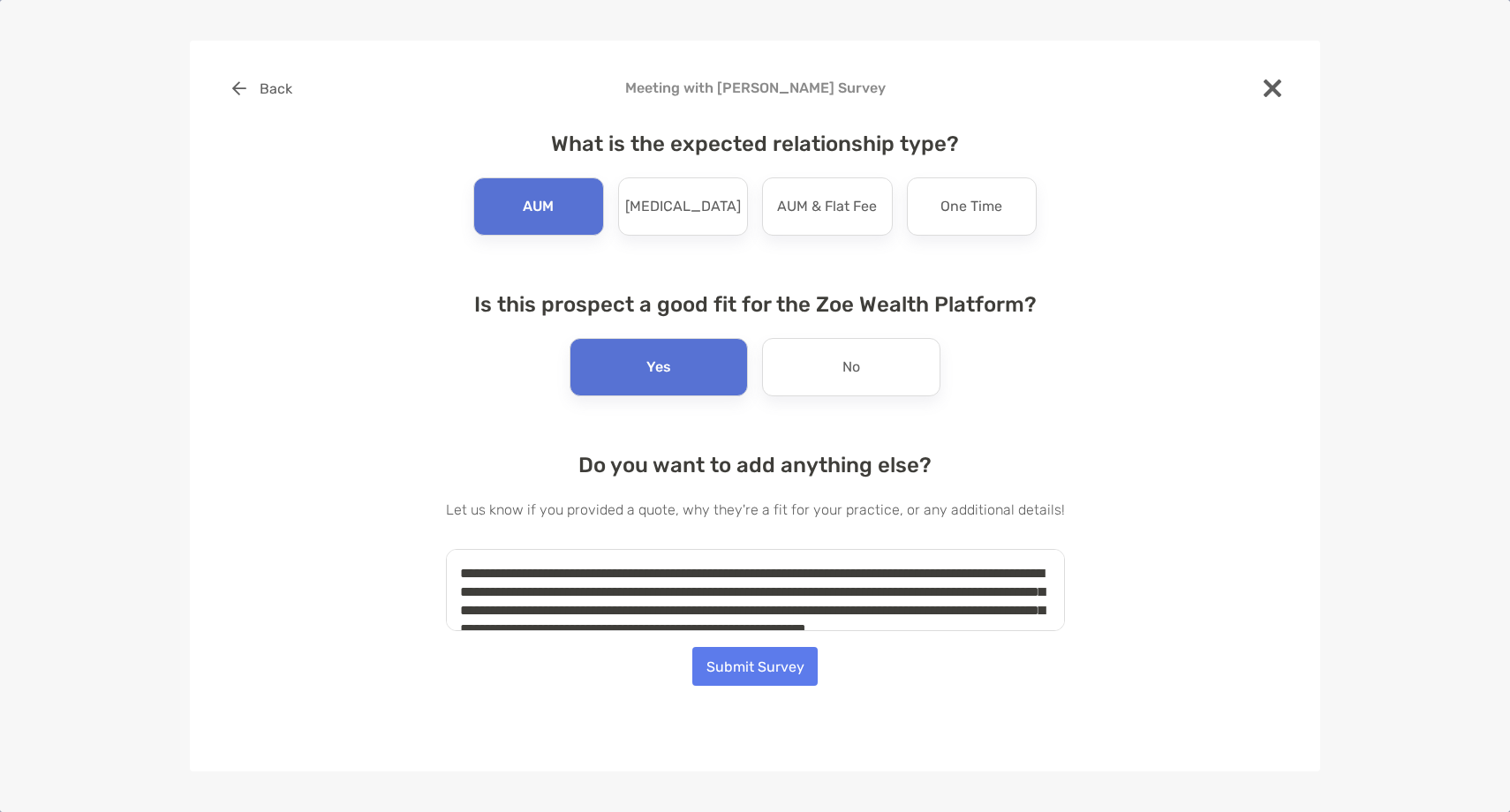
scroll to position [25, 0]
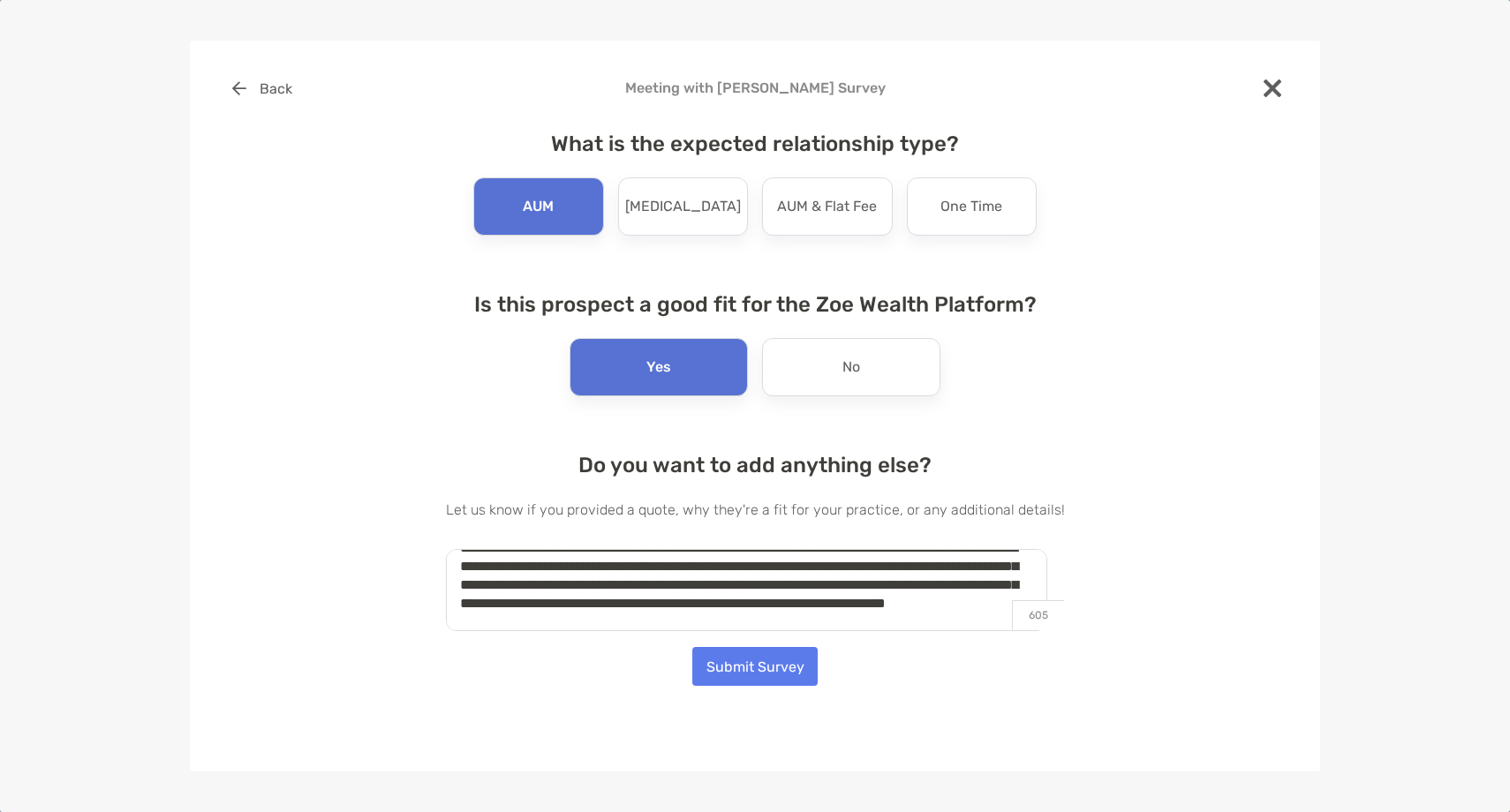
type textarea "**********"
click at [789, 668] on button "Submit Survey" at bounding box center [755, 666] width 126 height 38
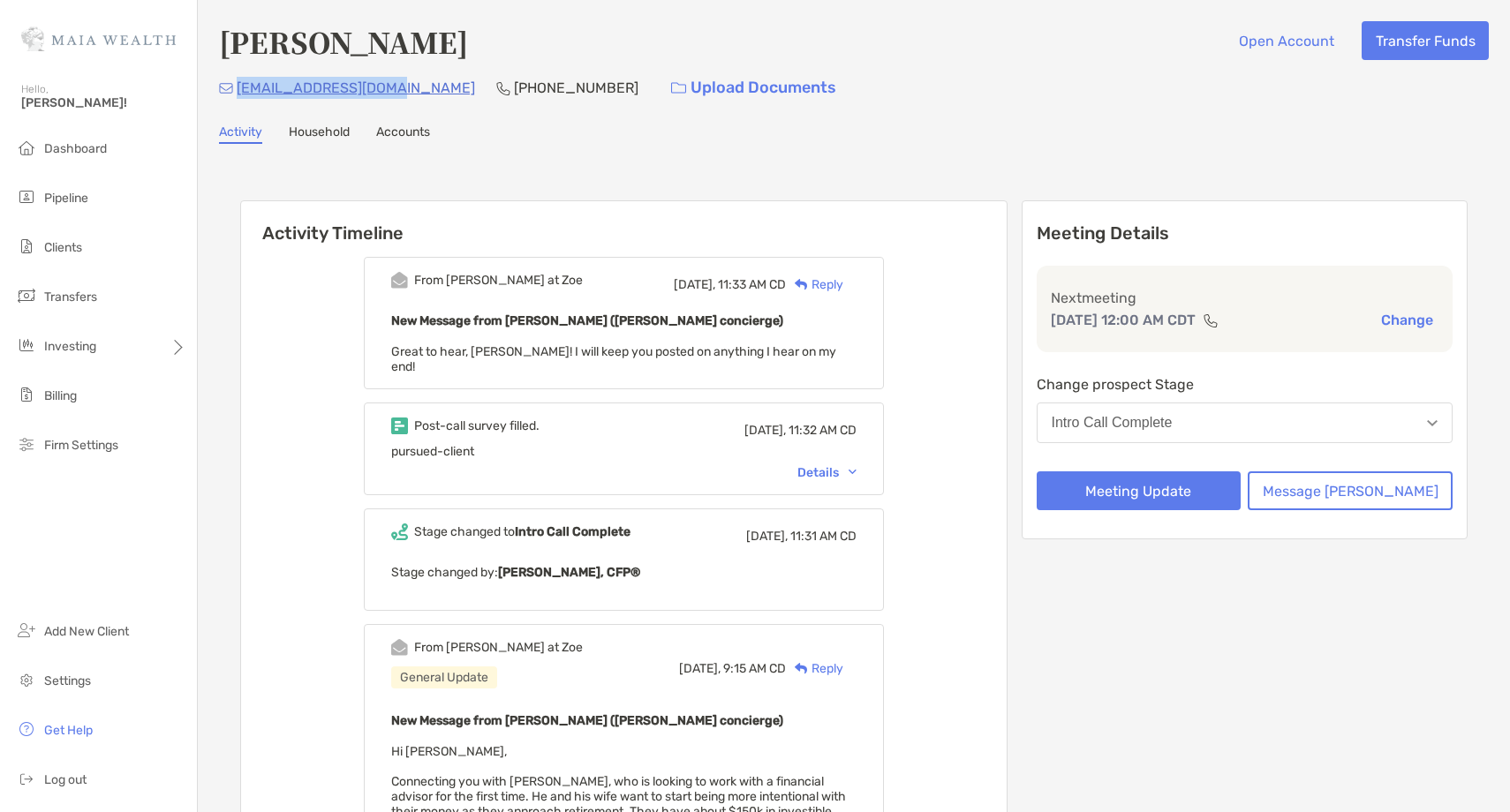
drag, startPoint x: 326, startPoint y: 90, endPoint x: 234, endPoint y: 84, distance: 92.2
click at [234, 84] on div "eugene4435@gmail.com (773) 218-8631 Upload Documents" at bounding box center [854, 87] width 1270 height 38
copy div "eugene4435@gmail.com"
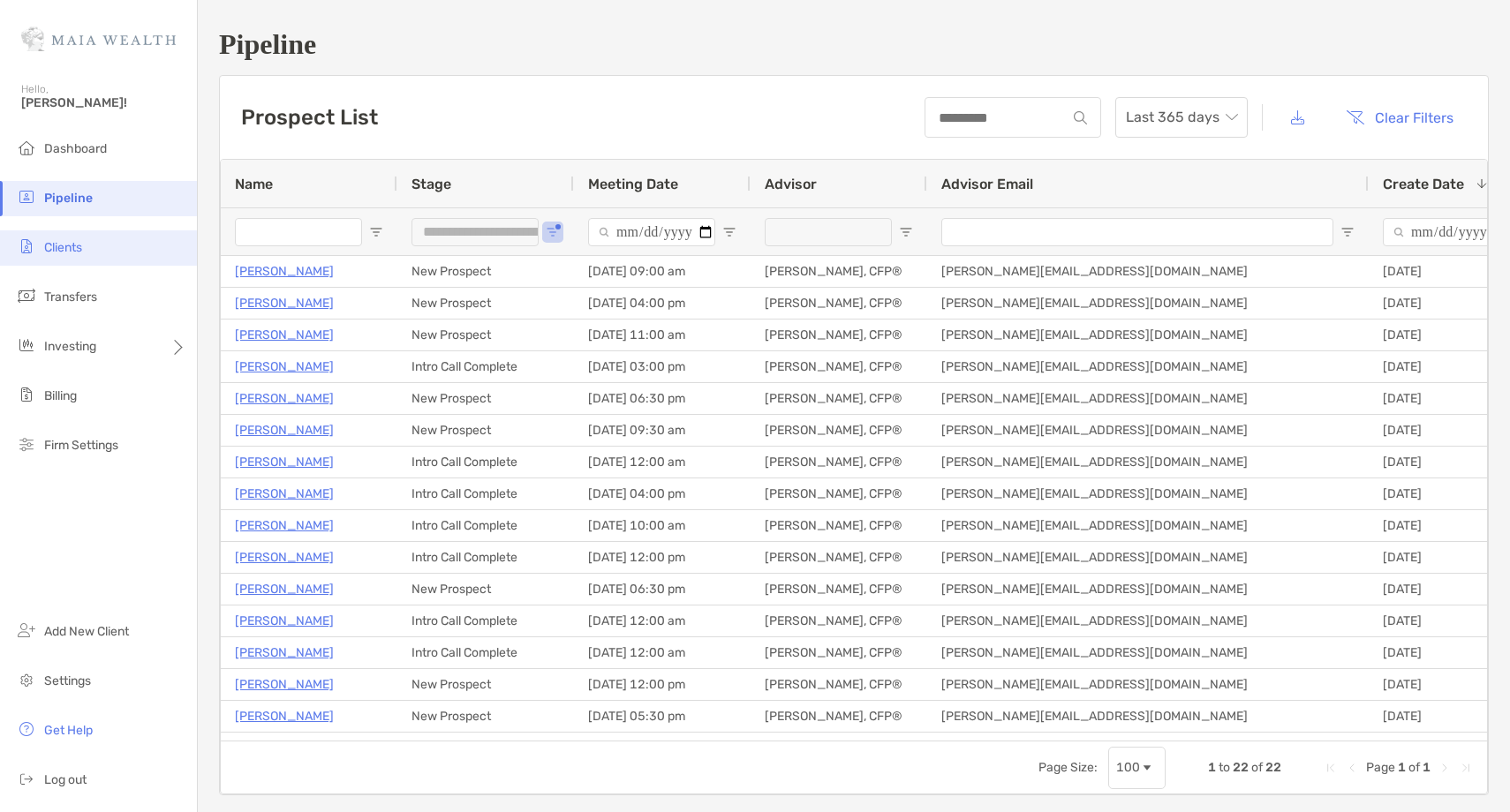
click at [116, 253] on li "Clients" at bounding box center [99, 248] width 197 height 36
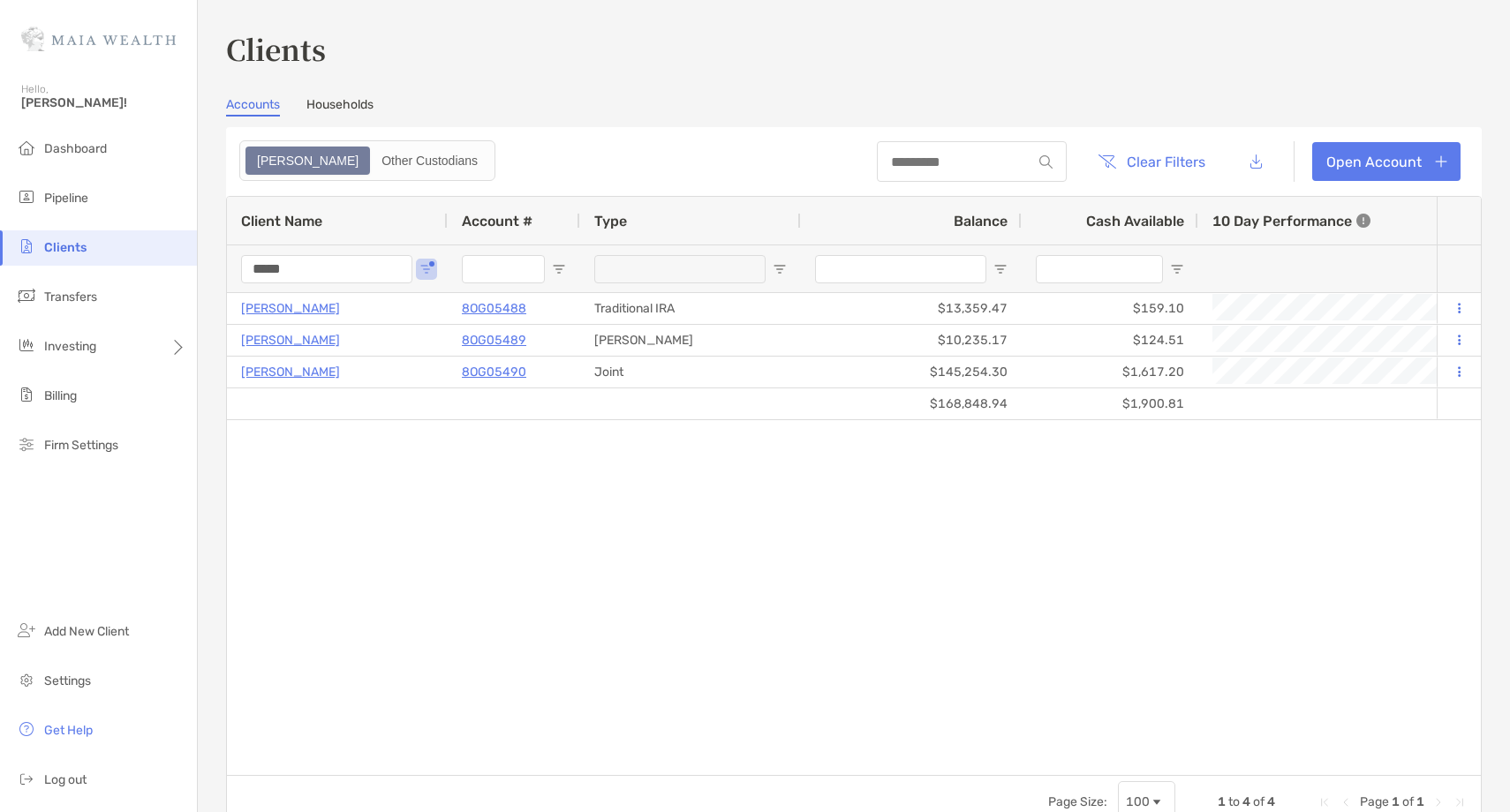
click at [269, 267] on input "*****" at bounding box center [327, 269] width 171 height 28
click at [271, 264] on input "*****" at bounding box center [327, 269] width 171 height 28
click at [273, 263] on input "*****" at bounding box center [327, 269] width 171 height 28
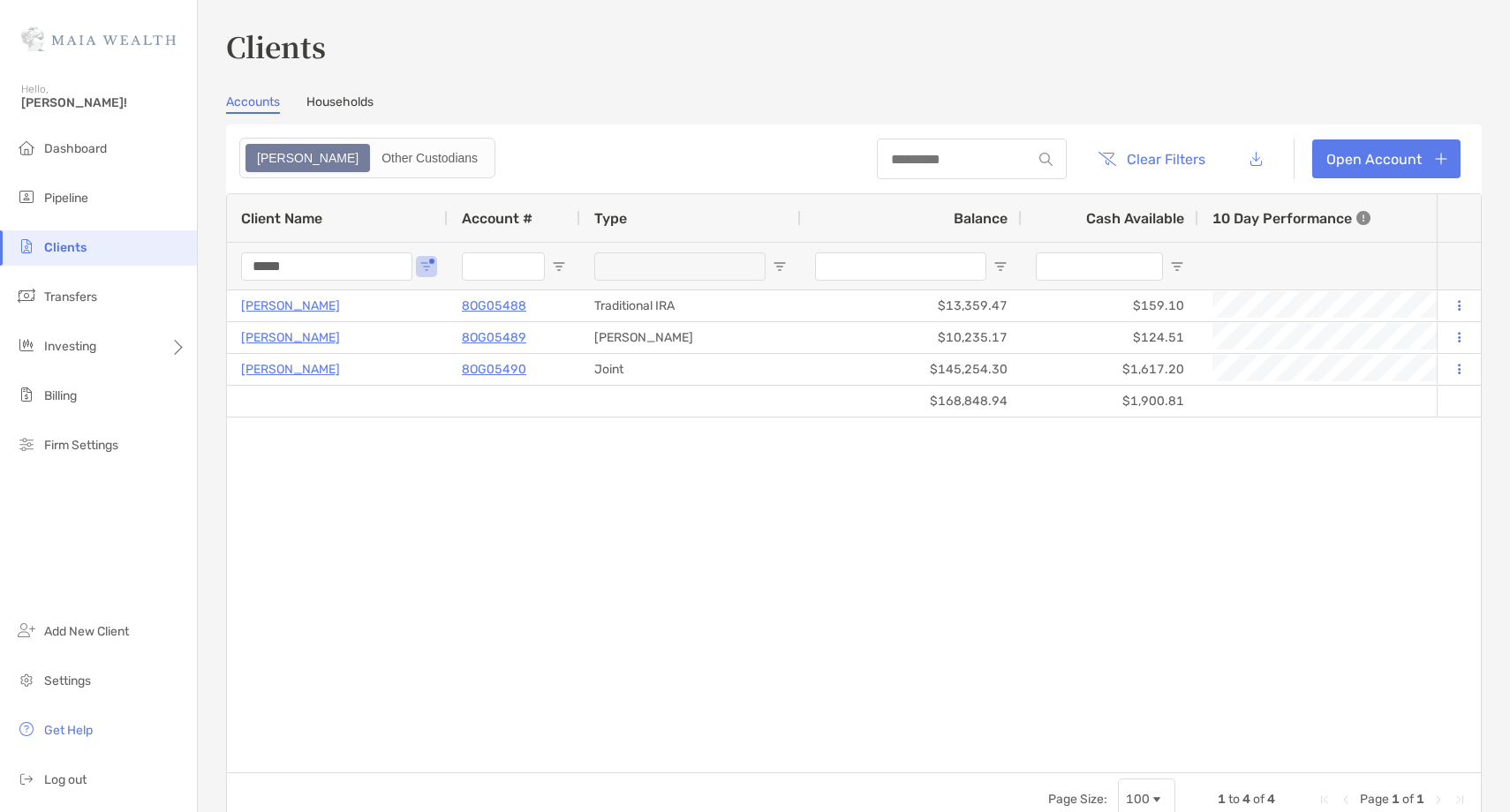
click at [273, 263] on input "*****" at bounding box center [327, 267] width 171 height 28
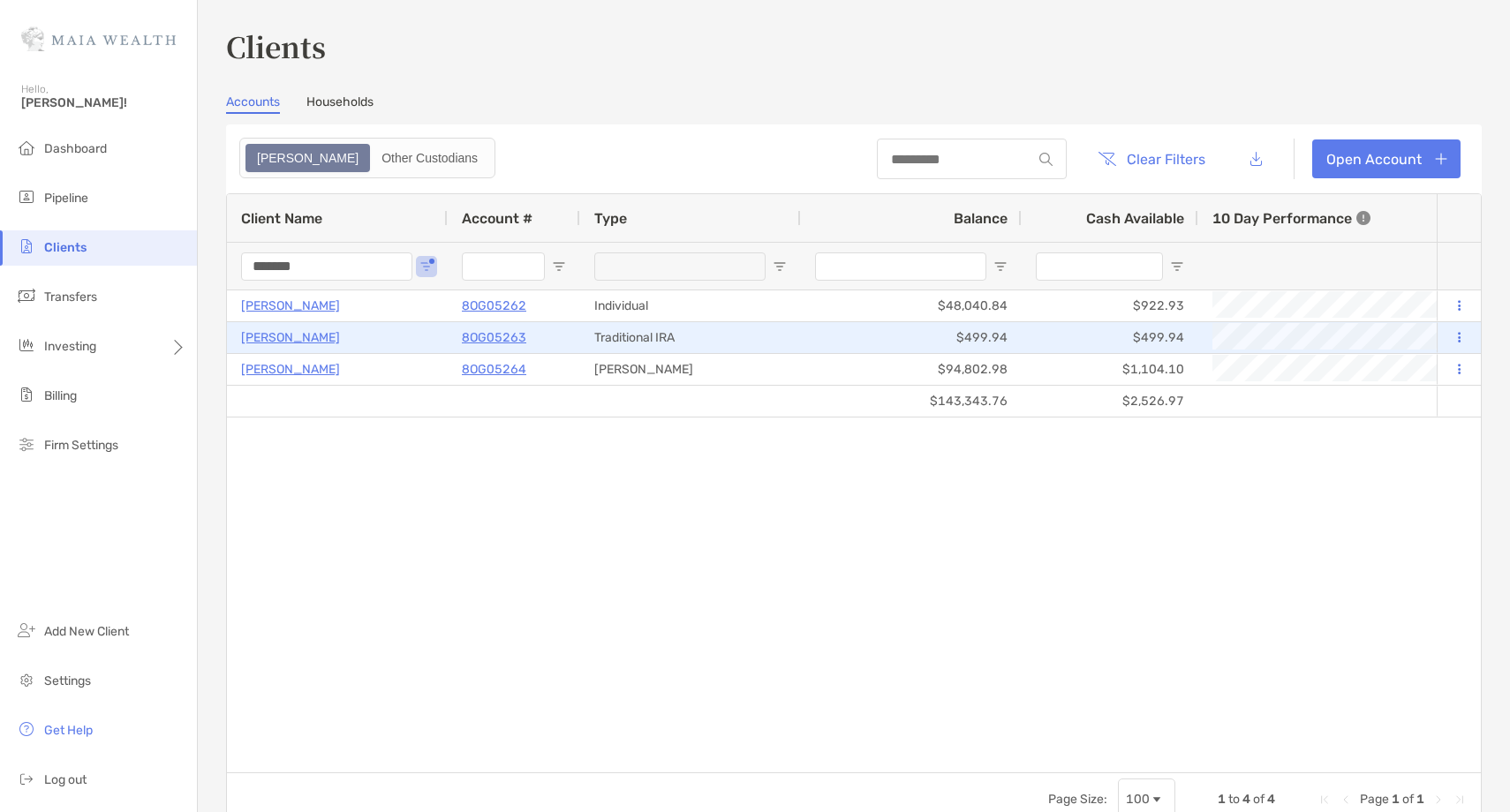
type input "*******"
click at [1453, 336] on button at bounding box center [1458, 338] width 16 height 18
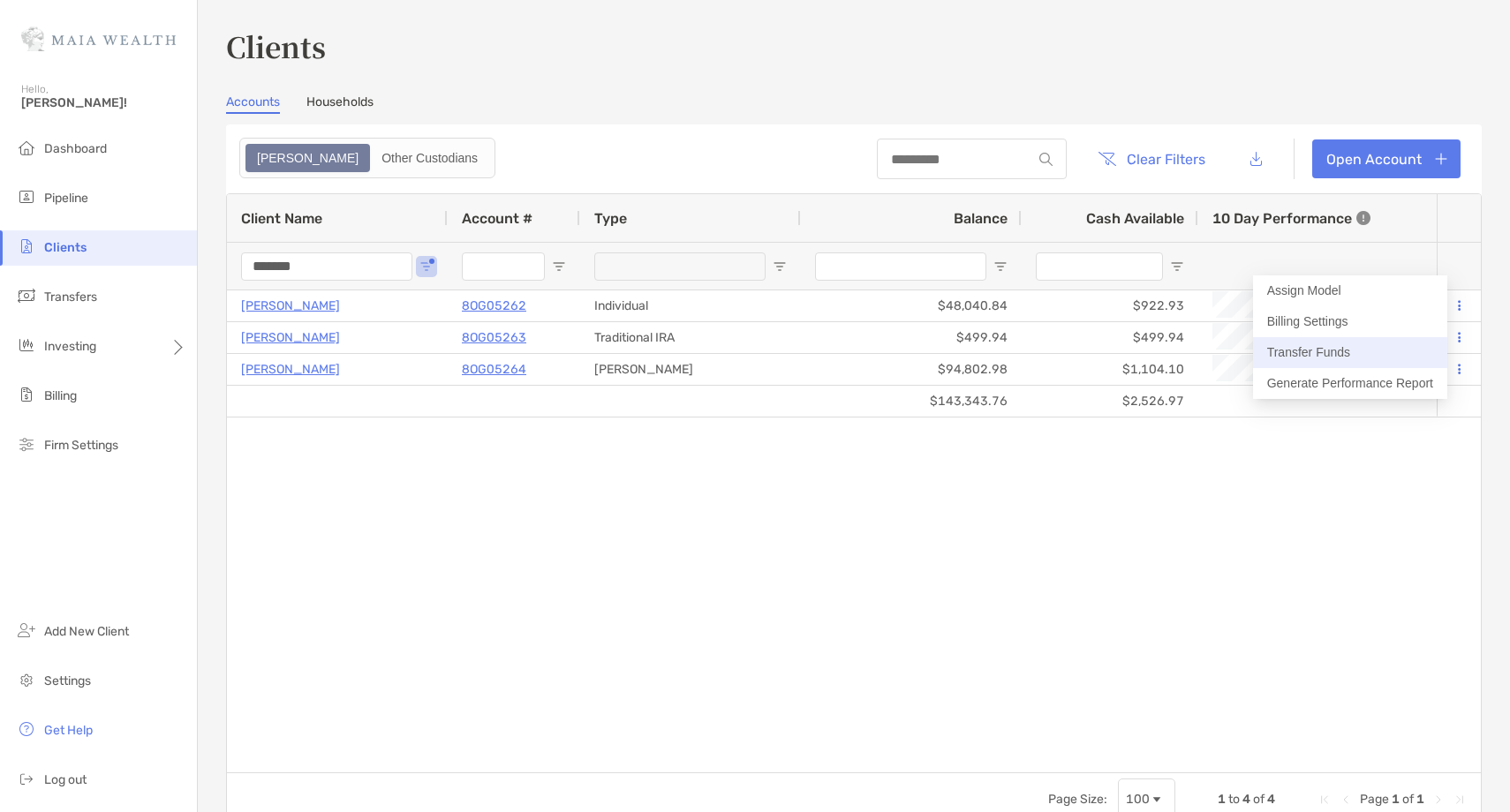
click at [1379, 352] on button "Transfer Funds" at bounding box center [1350, 352] width 194 height 31
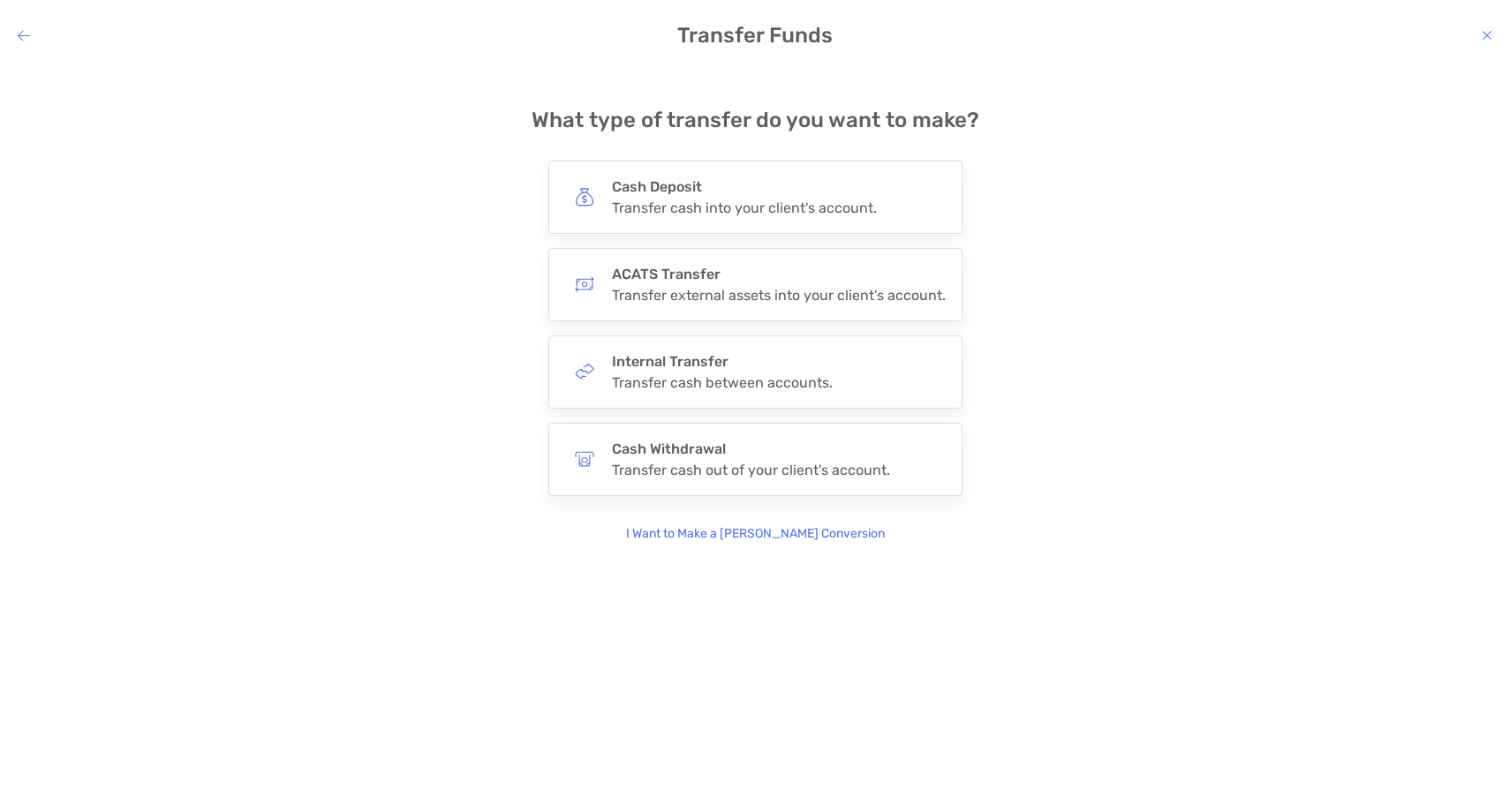
click at [777, 527] on p "I Want to Make a Roth Conversion" at bounding box center [756, 534] width 259 height 20
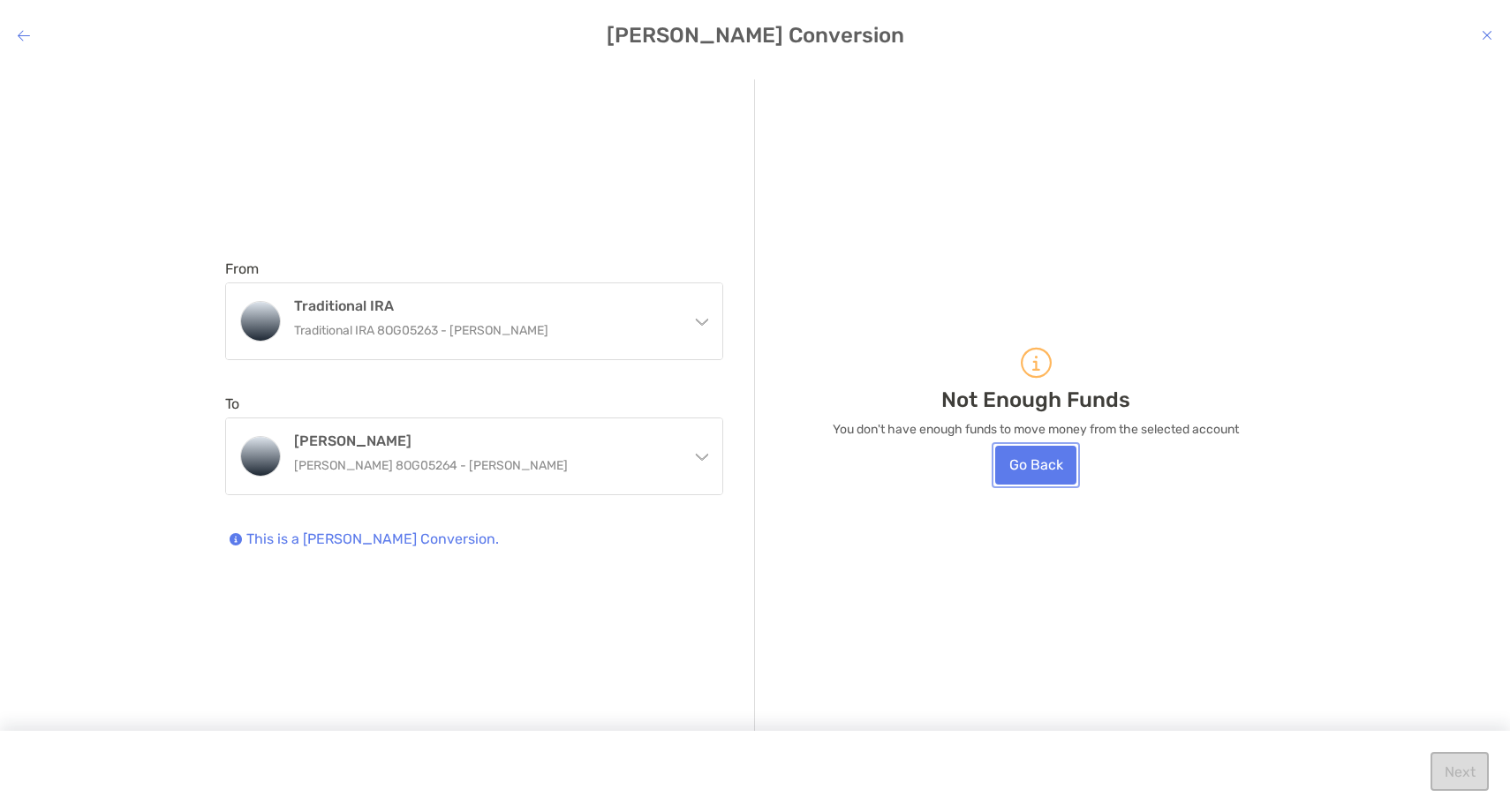
click at [1048, 467] on button "Go Back" at bounding box center [1036, 465] width 82 height 38
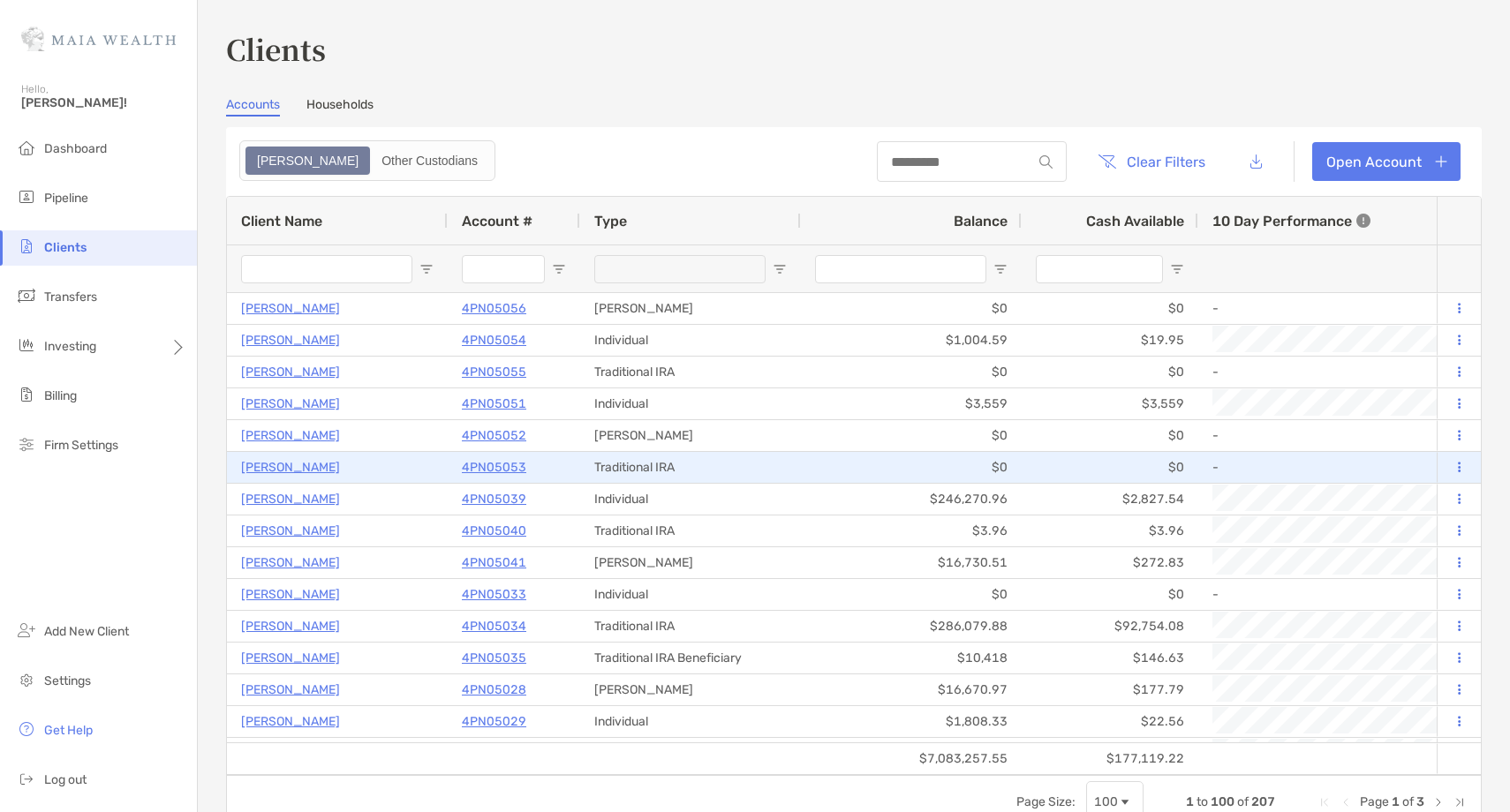
type input "*******"
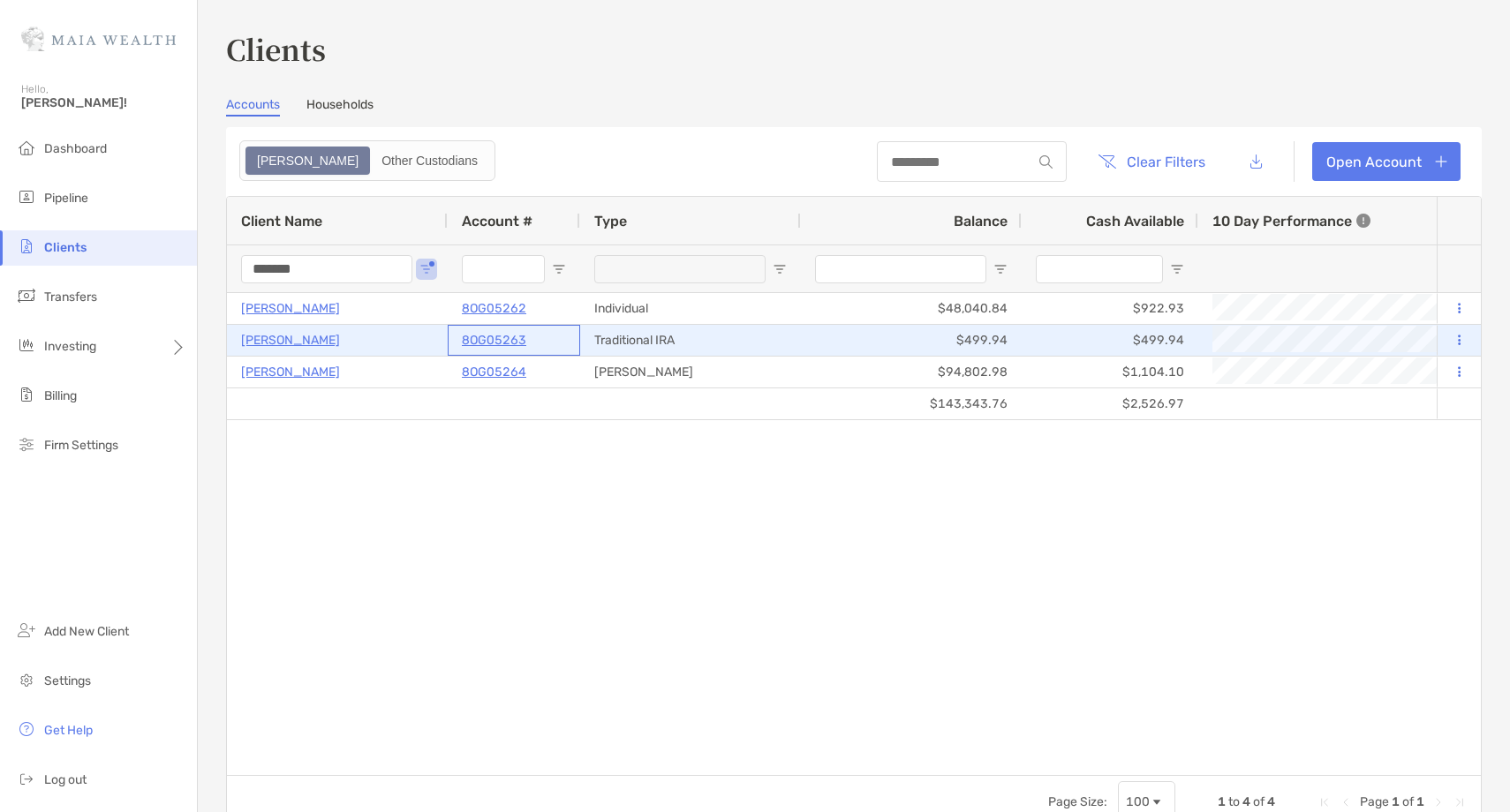
click at [490, 341] on p "8OG05263" at bounding box center [494, 341] width 65 height 23
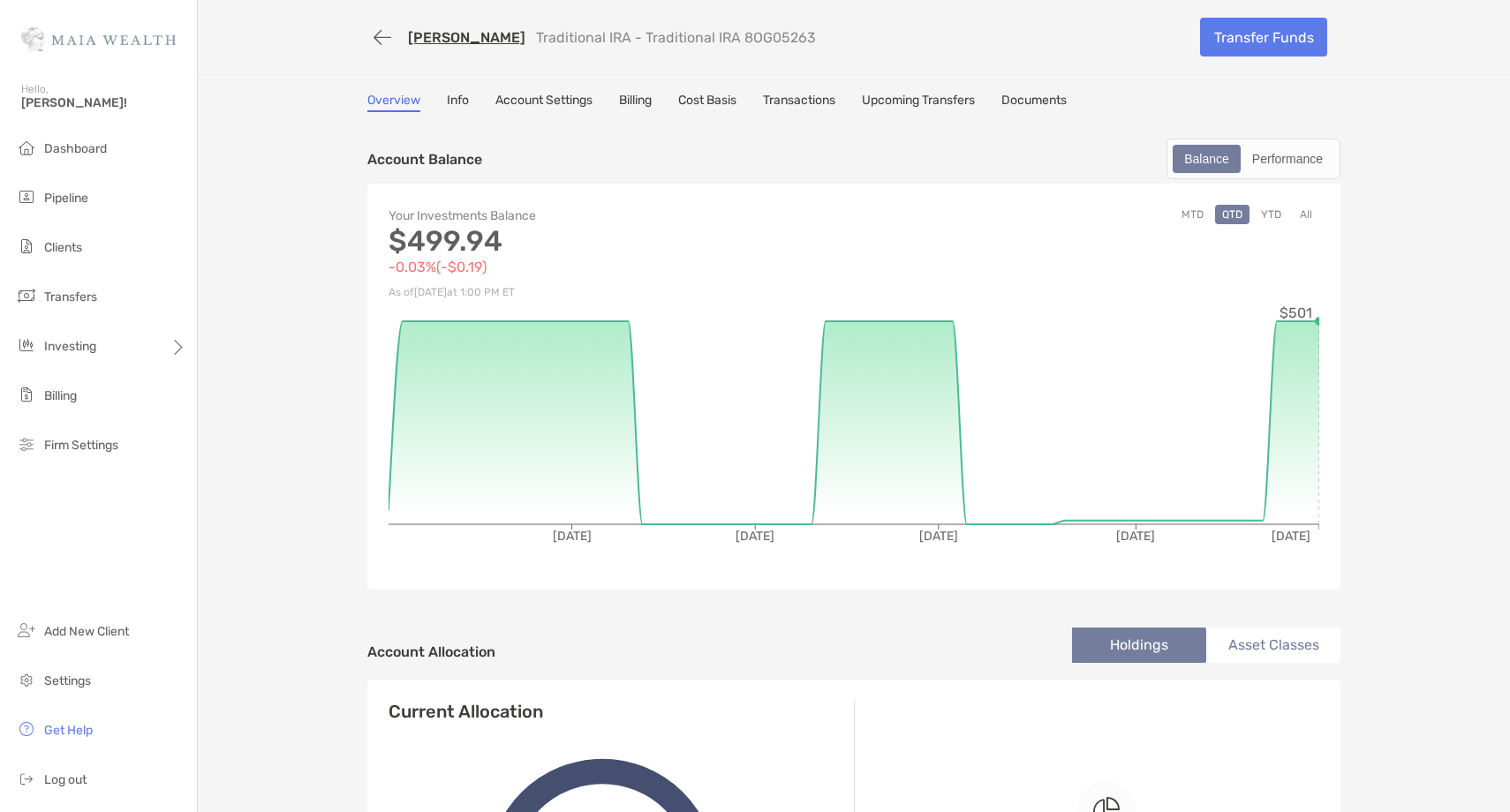
click at [491, 39] on link "[PERSON_NAME]" at bounding box center [467, 38] width 117 height 17
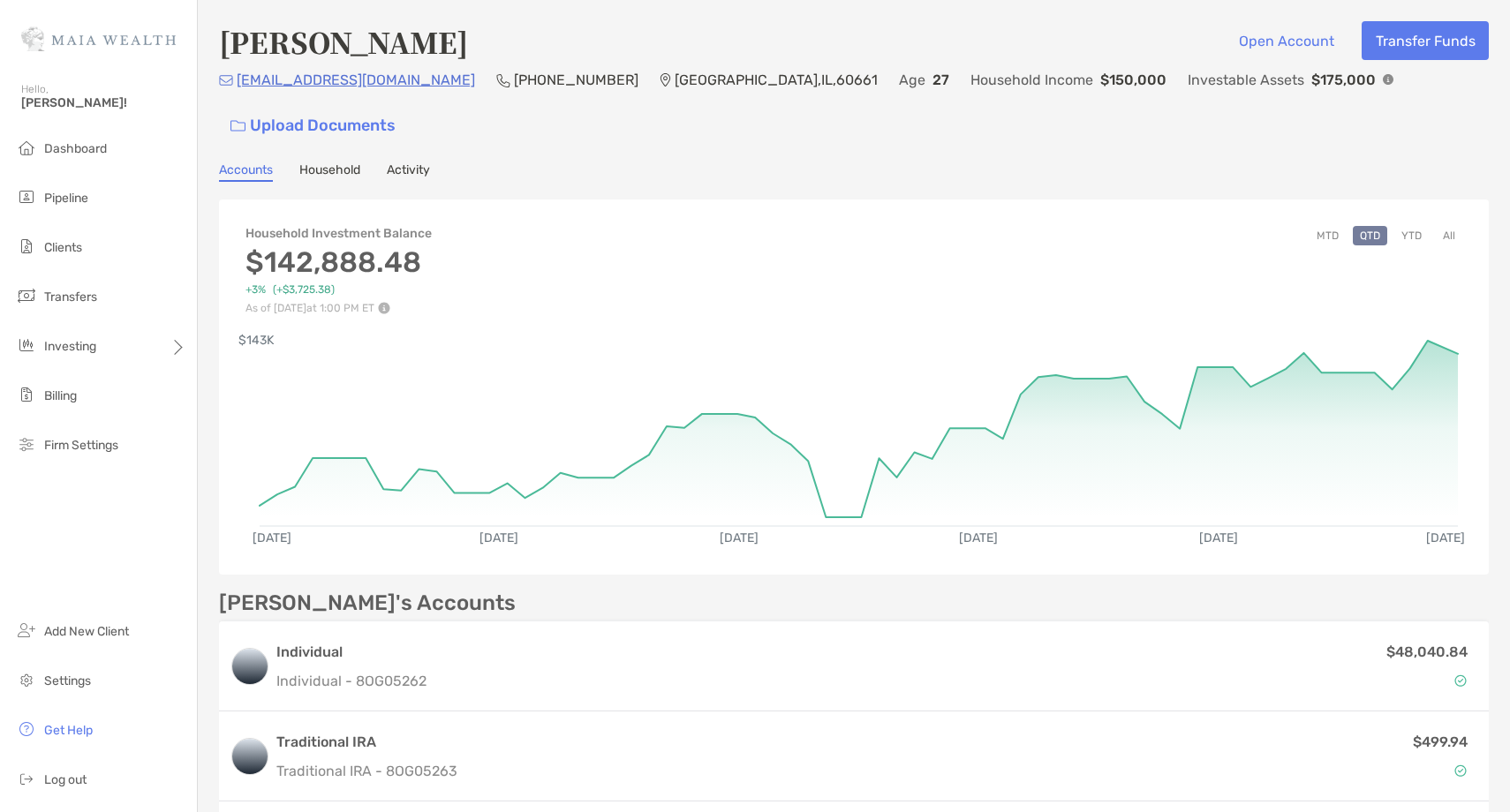
click at [1411, 226] on button "YTD" at bounding box center [1411, 236] width 35 height 20
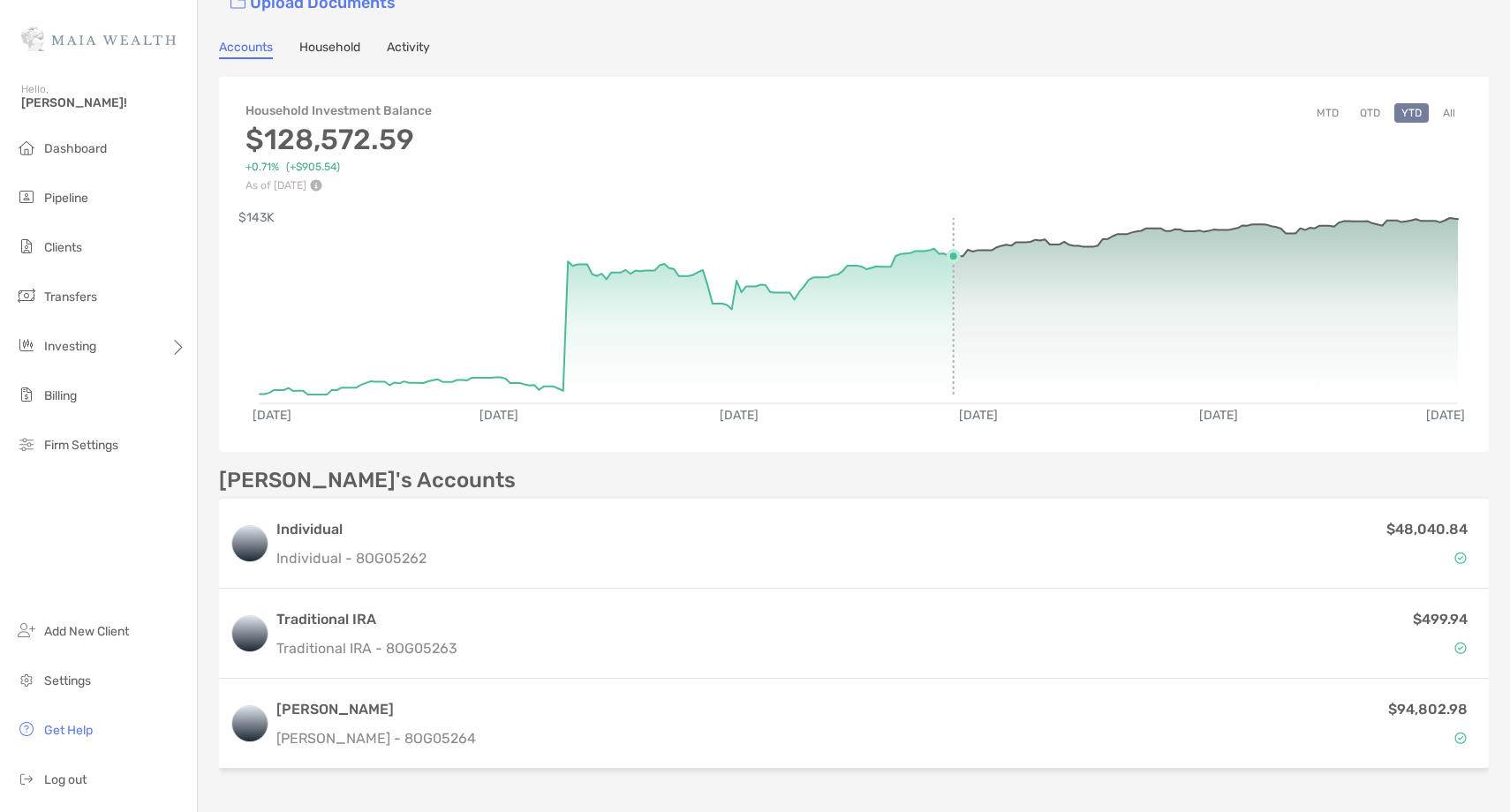
scroll to position [136, 0]
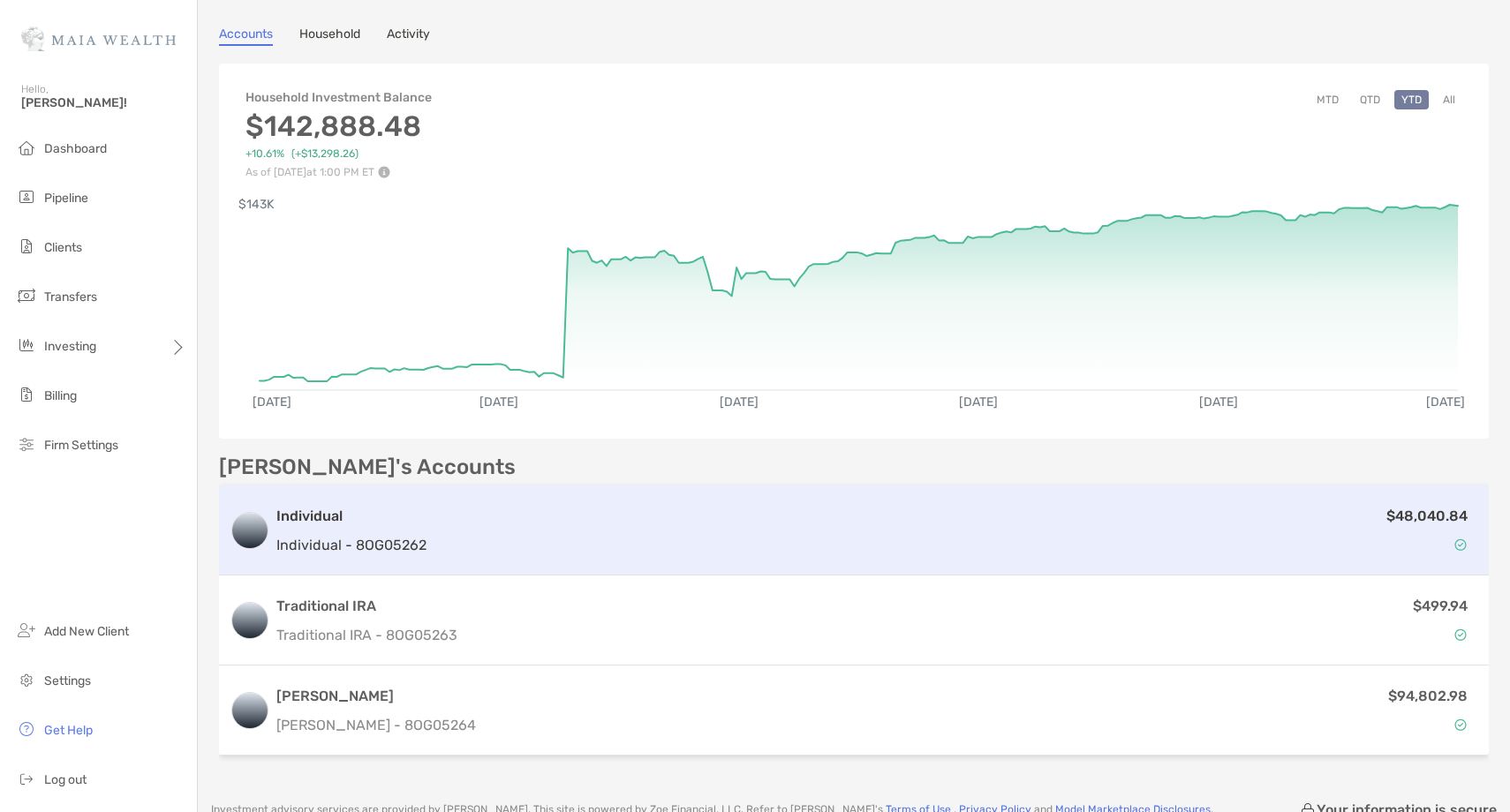
click at [449, 505] on div "$48,040.84" at bounding box center [956, 530] width 1045 height 52
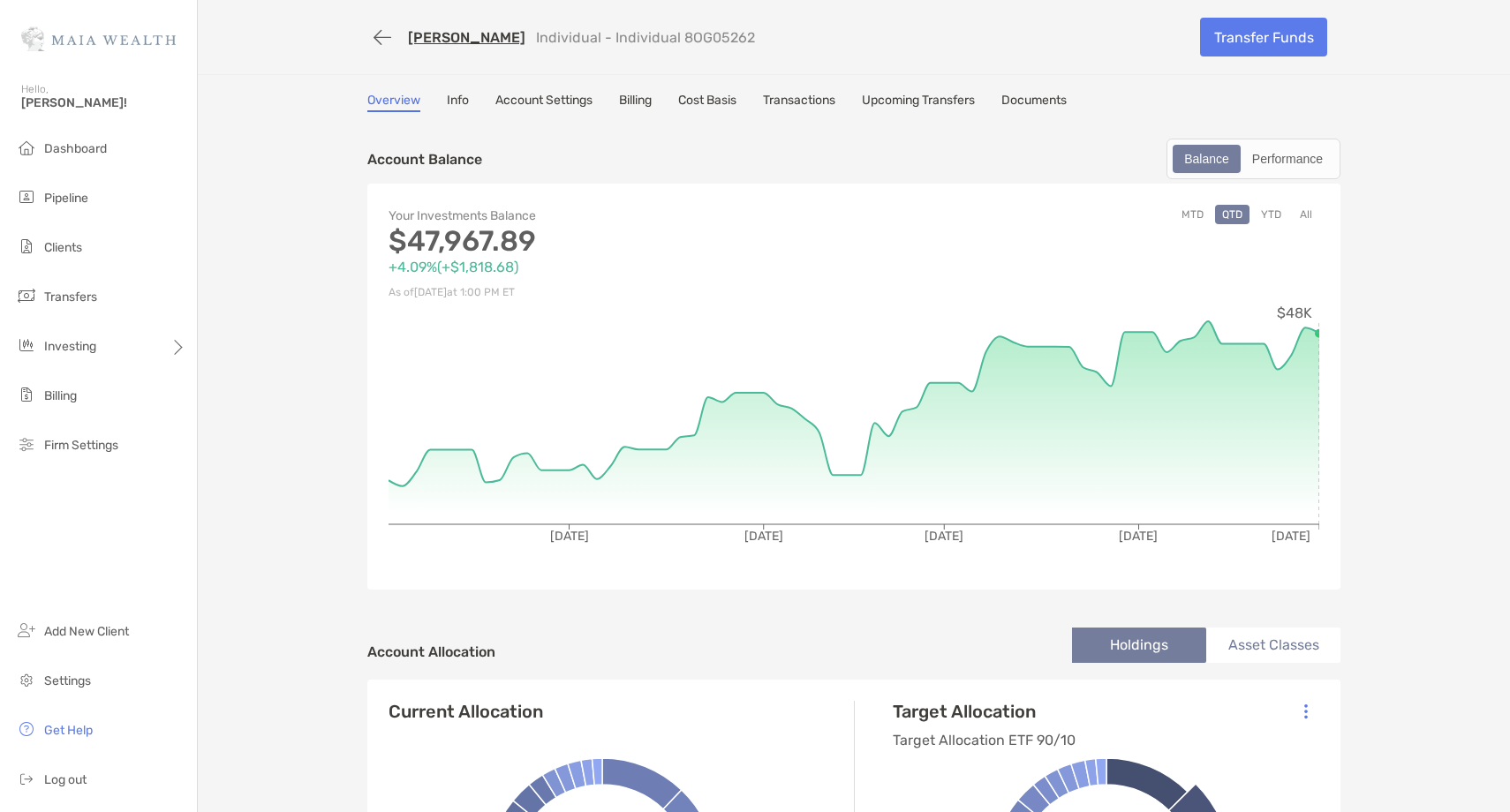
scroll to position [1, 0]
click at [439, 38] on link "Johnny Stevens" at bounding box center [467, 37] width 117 height 17
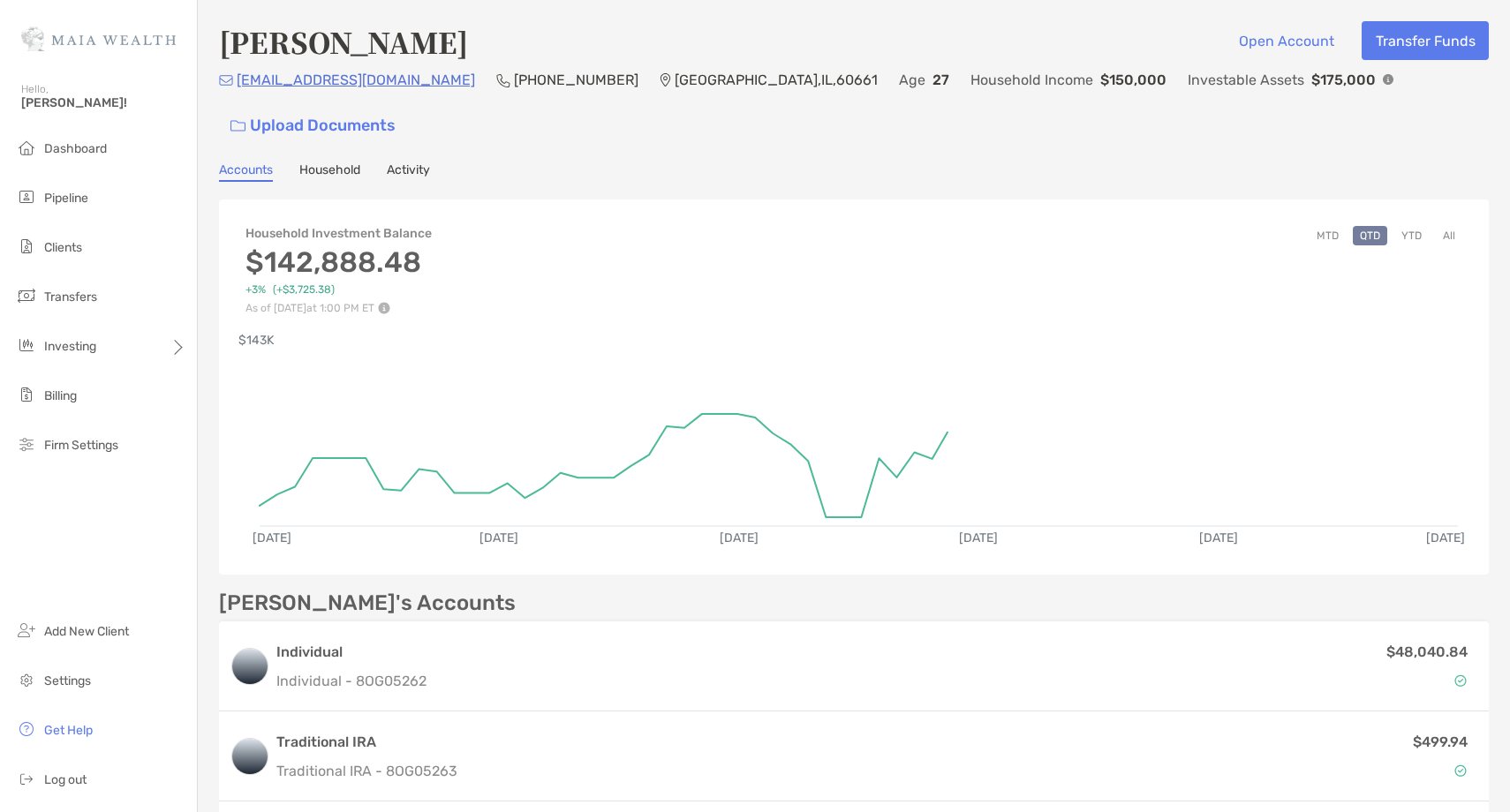
click at [1447, 226] on button "All" at bounding box center [1449, 236] width 26 height 20
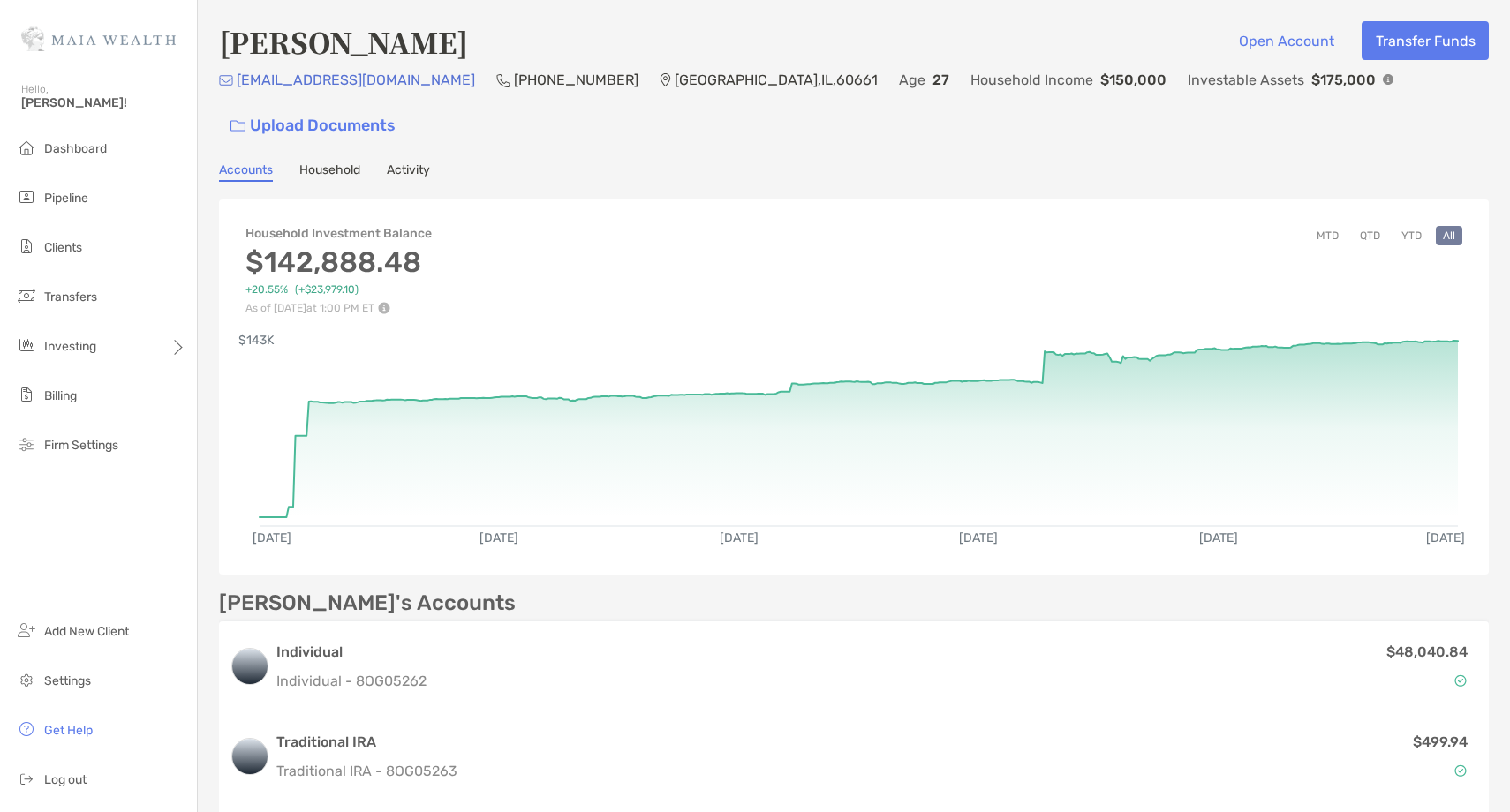
click at [1413, 226] on button "YTD" at bounding box center [1411, 236] width 35 height 20
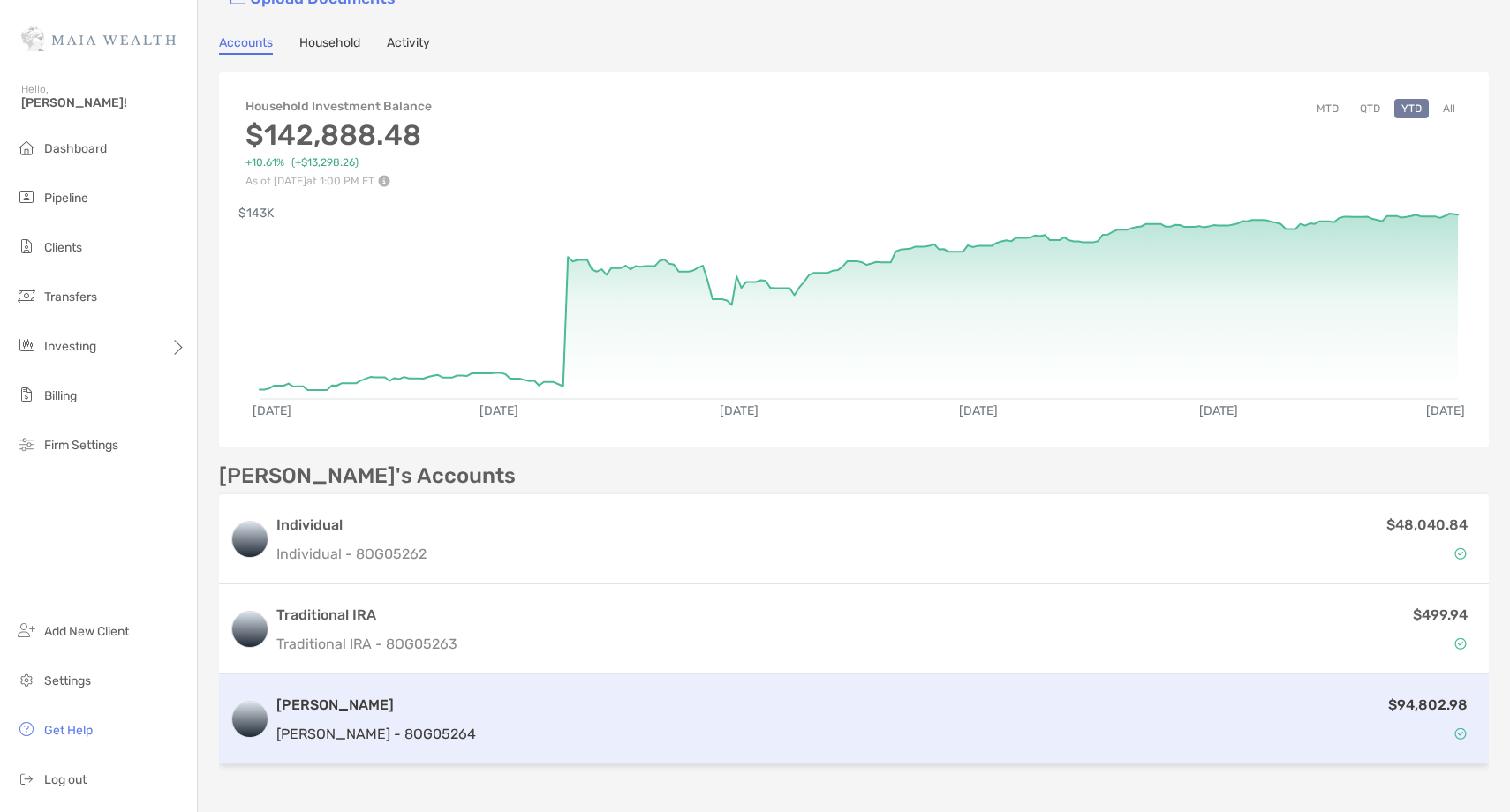
scroll to position [247, 0]
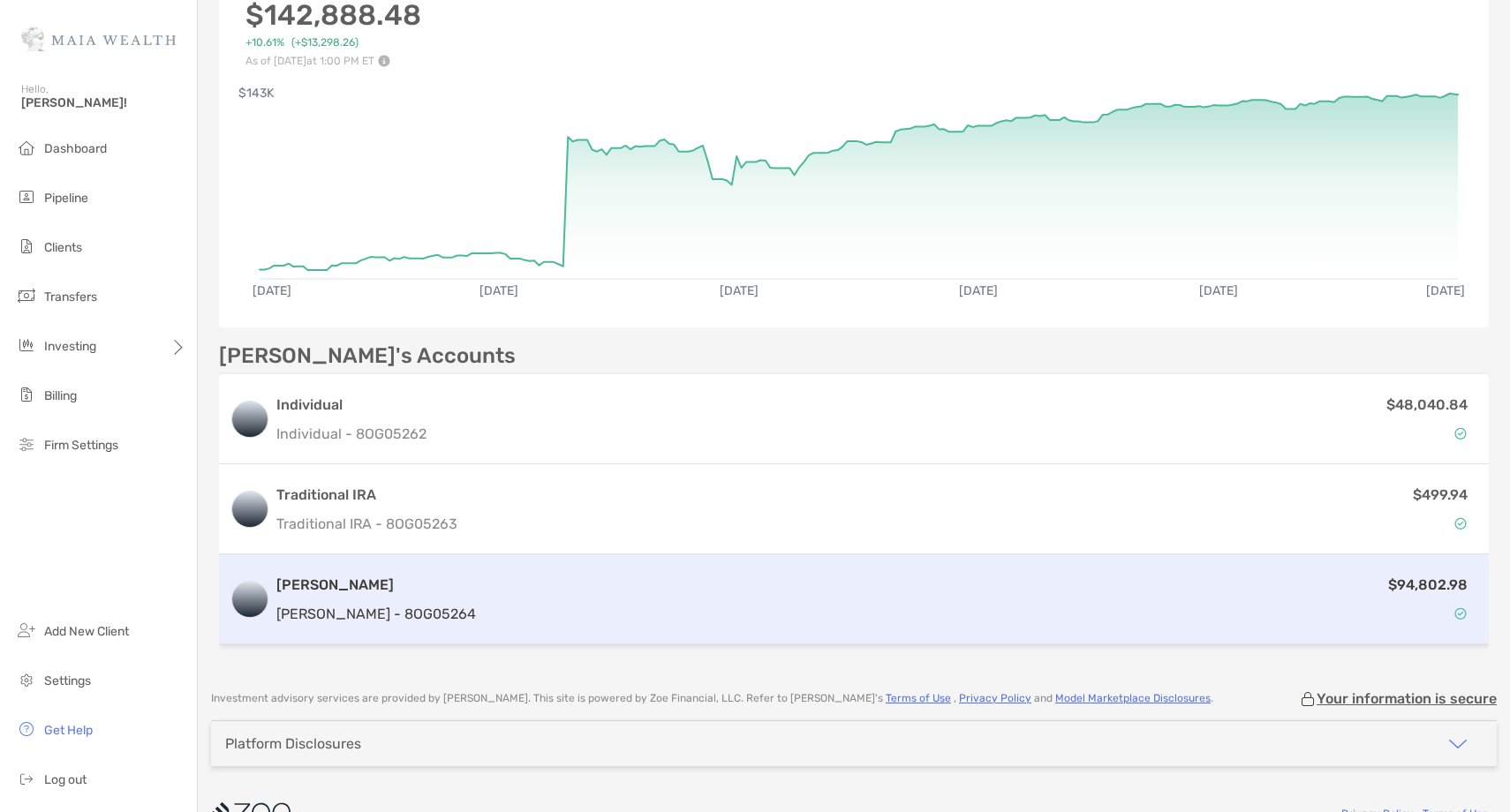
click at [708, 574] on div "$94,802.98" at bounding box center [980, 599] width 995 height 52
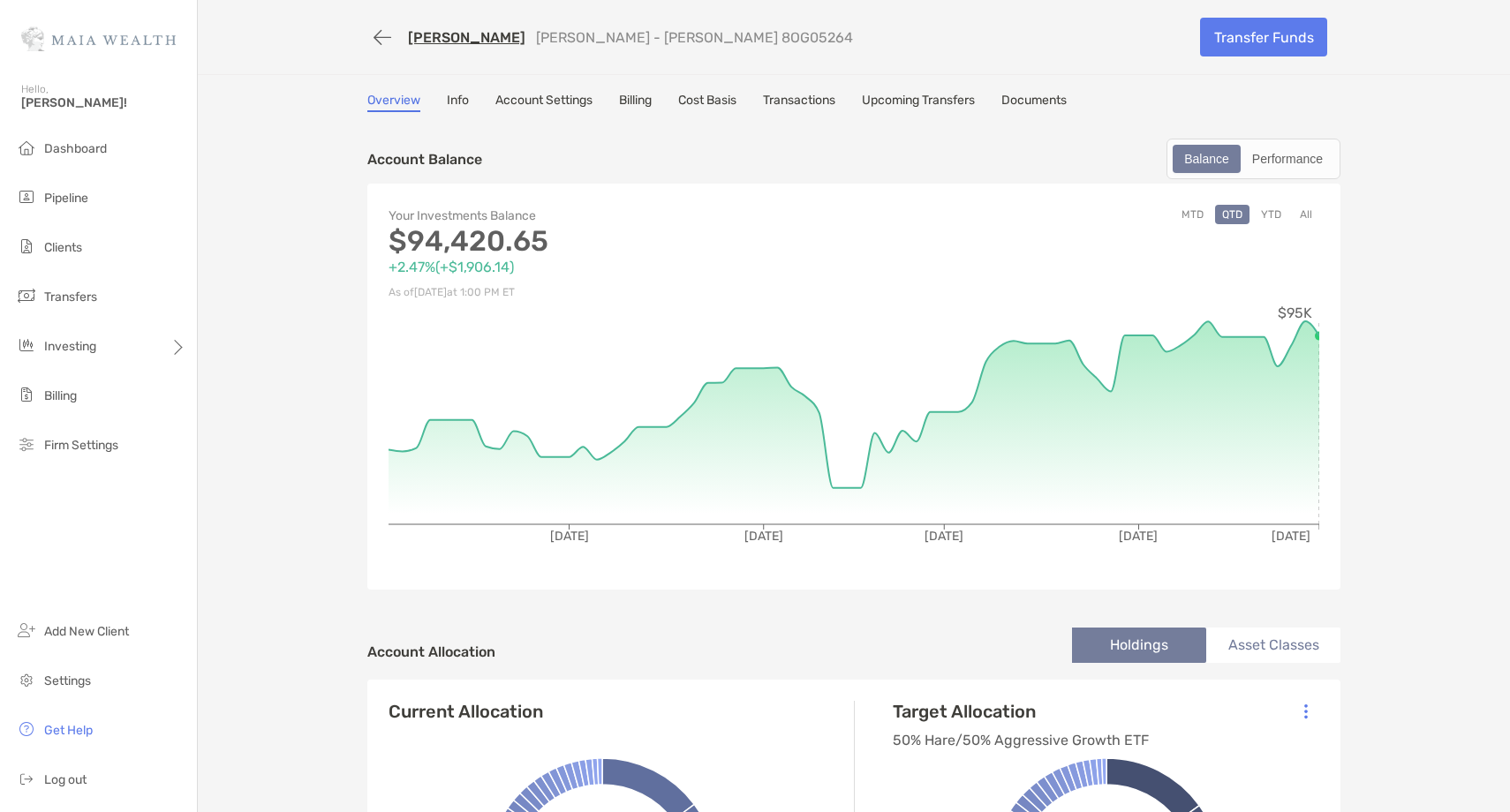
click at [1274, 218] on button "YTD" at bounding box center [1271, 214] width 35 height 20
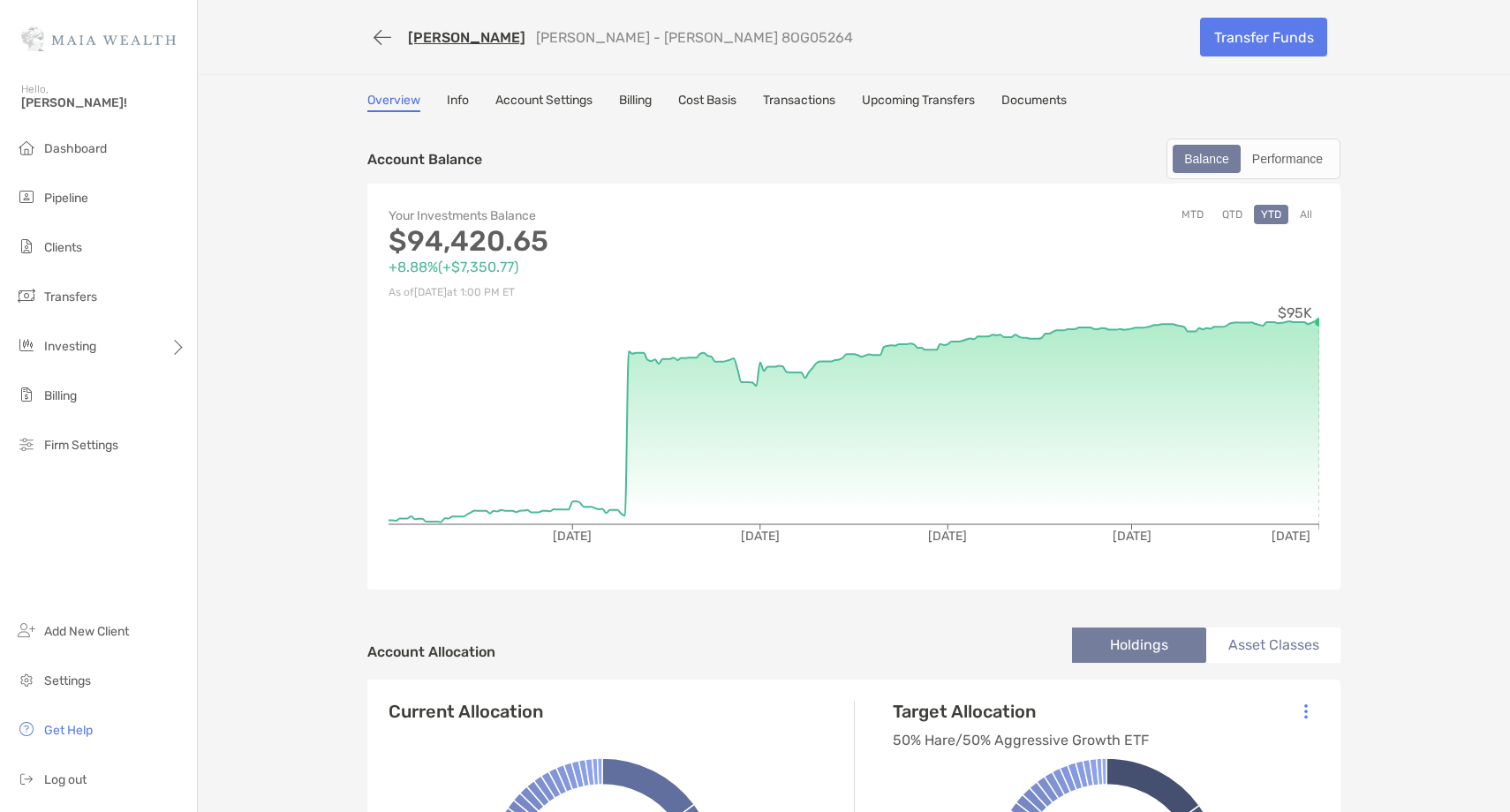
click at [438, 34] on link "[PERSON_NAME]" at bounding box center [467, 38] width 117 height 17
